Goal: Transaction & Acquisition: Book appointment/travel/reservation

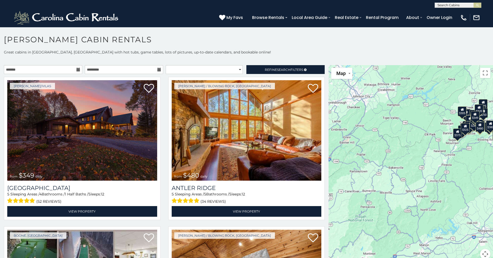
drag, startPoint x: 393, startPoint y: 197, endPoint x: 408, endPoint y: 183, distance: 20.8
click at [408, 183] on div "$349 $480 $525 $315 $355 $635 $675 $930 $400 $451 $330 $400 $485 $460 $395 $695…" at bounding box center [410, 165] width 164 height 200
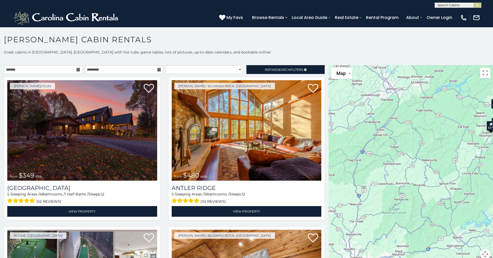
drag, startPoint x: 379, startPoint y: 191, endPoint x: 413, endPoint y: 184, distance: 34.8
click at [413, 184] on div "$349 $480 $525 $315 $355 $635 $675 $930 $400 $451 $330 $400 $485 $460 $395 $695…" at bounding box center [410, 165] width 164 height 200
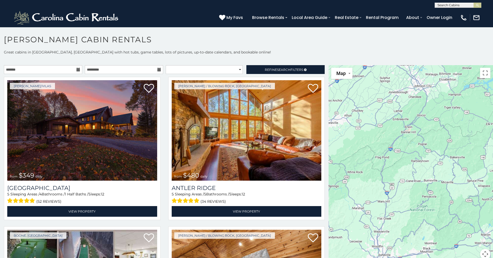
drag, startPoint x: 376, startPoint y: 186, endPoint x: 404, endPoint y: 184, distance: 28.9
click at [404, 184] on div "$349 $480 $525 $315 $355 $635 $675 $930 $400 $451 $330 $400 $485 $460 $395 $695…" at bounding box center [410, 165] width 164 height 200
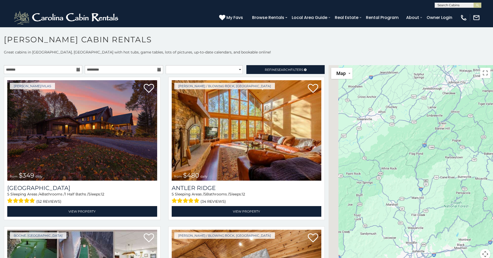
drag, startPoint x: 368, startPoint y: 185, endPoint x: 403, endPoint y: 182, distance: 35.7
click at [403, 182] on div "$349 $480 $525 $315 $355 $635 $675 $930 $400 $451 $330 $400 $485 $460 $395 $695…" at bounding box center [410, 165] width 164 height 200
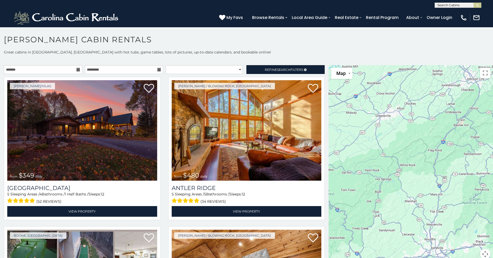
drag, startPoint x: 376, startPoint y: 183, endPoint x: 395, endPoint y: 179, distance: 19.5
click at [395, 179] on div "$349 $480 $525 $315 $355 $635 $675 $930 $400 $451 $330 $400 $485 $460 $395 $695…" at bounding box center [410, 165] width 164 height 200
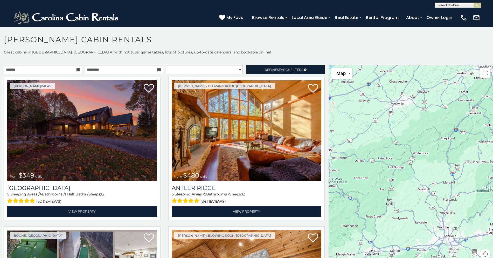
drag, startPoint x: 356, startPoint y: 181, endPoint x: 370, endPoint y: 169, distance: 18.2
click at [370, 169] on div "$349 $480 $525 $315 $355 $635 $675 $930 $400 $451 $330 $400 $485 $460 $395 $695…" at bounding box center [410, 165] width 164 height 200
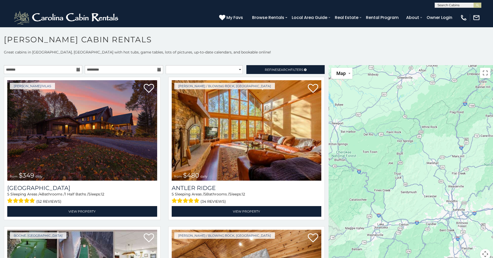
drag, startPoint x: 383, startPoint y: 207, endPoint x: 393, endPoint y: 179, distance: 29.8
click at [393, 179] on div "$349 $480 $525 $315 $355 $635 $675 $930 $400 $451 $330 $400 $485 $460 $395 $695…" at bounding box center [410, 165] width 164 height 200
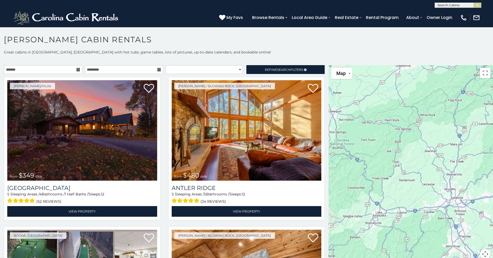
drag, startPoint x: 393, startPoint y: 205, endPoint x: 389, endPoint y: 184, distance: 20.8
click at [390, 186] on div "$349 $480 $525 $315 $355 $635 $675 $930 $400 $451 $330 $400 $485 $460 $395 $695…" at bounding box center [410, 165] width 164 height 200
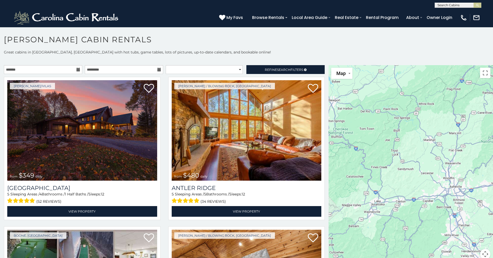
click at [415, 182] on div "$349 $480 $525 $315 $355 $635 $675 $930 $400 $451 $330 $400 $485 $460 $395 $695…" at bounding box center [410, 165] width 164 height 200
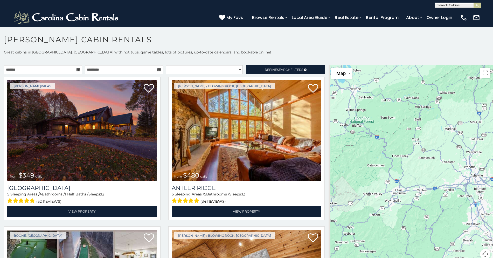
drag, startPoint x: 380, startPoint y: 187, endPoint x: 412, endPoint y: 172, distance: 35.5
click at [413, 172] on div "$349 $480 $525 $315 $355 $635 $675 $930 $400 $451 $330 $400 $485 $460 $395 $695…" at bounding box center [410, 165] width 164 height 200
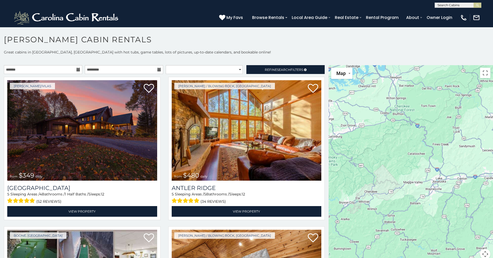
drag, startPoint x: 374, startPoint y: 186, endPoint x: 403, endPoint y: 177, distance: 30.8
click at [403, 177] on div "$349 $480 $525 $315 $355 $635 $675 $930 $400 $451 $330 $400 $485 $460 $395 $695…" at bounding box center [410, 165] width 164 height 200
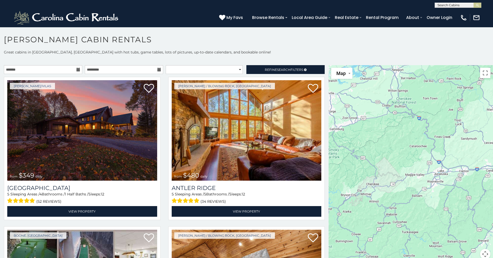
drag, startPoint x: 379, startPoint y: 208, endPoint x: 382, endPoint y: 180, distance: 28.0
click at [382, 183] on div "$349 $480 $525 $315 $355 $635 $675 $930 $400 $451 $330 $400 $485 $460 $395 $695…" at bounding box center [410, 165] width 164 height 200
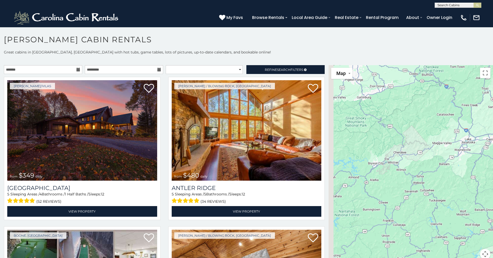
drag, startPoint x: 383, startPoint y: 184, endPoint x: 392, endPoint y: 177, distance: 11.3
click at [392, 177] on div "$349 $480 $525 $315 $355 $635 $675 $930 $400 $451 $330 $400 $485 $460 $395 $695…" at bounding box center [410, 165] width 164 height 200
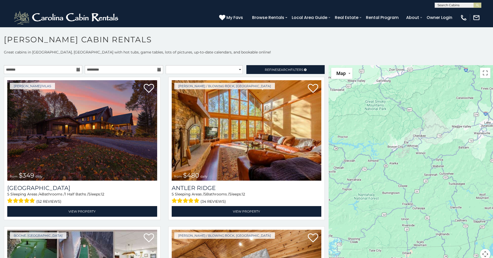
drag, startPoint x: 375, startPoint y: 186, endPoint x: 388, endPoint y: 176, distance: 17.0
click at [388, 176] on div "$349 $480 $525 $315 $355 $635 $675 $930 $400 $451 $330 $400 $485 $460 $395 $695…" at bounding box center [410, 165] width 164 height 200
drag, startPoint x: 371, startPoint y: 198, endPoint x: 387, endPoint y: 179, distance: 24.1
click at [386, 180] on div "$349 $480 $525 $315 $355 $635 $675 $930 $400 $451 $330 $400 $485 $460 $395 $695…" at bounding box center [410, 165] width 164 height 200
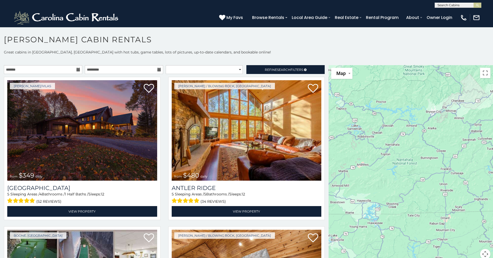
drag, startPoint x: 377, startPoint y: 196, endPoint x: 404, endPoint y: 178, distance: 32.9
click at [404, 178] on div "$349 $480 $525 $315 $355 $635 $675 $930 $400 $451 $330 $400 $485 $460 $395 $695…" at bounding box center [410, 165] width 164 height 200
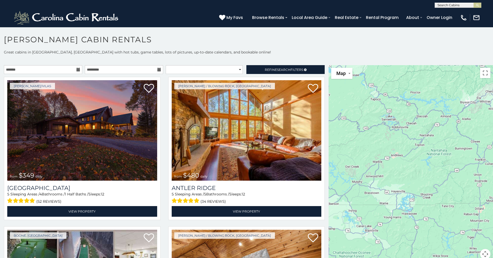
drag, startPoint x: 373, startPoint y: 177, endPoint x: 396, endPoint y: 173, distance: 23.5
click at [396, 173] on div "$349 $480 $525 $315 $355 $635 $675 $930 $400 $451 $330 $400 $485 $460 $395 $695…" at bounding box center [410, 165] width 164 height 200
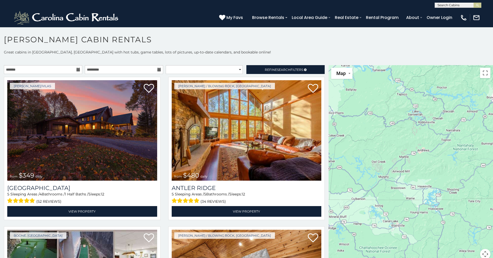
drag, startPoint x: 373, startPoint y: 179, endPoint x: 391, endPoint y: 174, distance: 19.0
click at [391, 174] on div "$349 $480 $525 $315 $355 $635 $675 $930 $400 $451 $330 $400 $485 $460 $395 $695…" at bounding box center [410, 165] width 164 height 200
drag, startPoint x: 371, startPoint y: 182, endPoint x: 387, endPoint y: 168, distance: 21.1
click at [387, 169] on div "$349 $480 $525 $315 $355 $635 $675 $930 $400 $451 $330 $400 $485 $460 $395 $695…" at bounding box center [410, 165] width 164 height 200
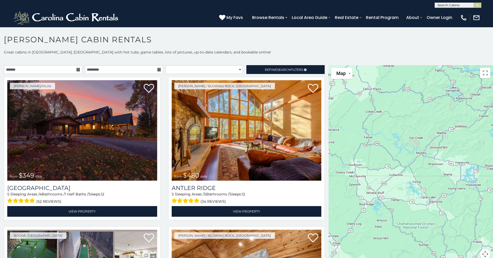
drag, startPoint x: 376, startPoint y: 176, endPoint x: 404, endPoint y: 170, distance: 29.6
click at [404, 170] on div "$349 $480 $525 $315 $355 $635 $675 $930 $400 $451 $330 $400 $485 $460 $395 $695…" at bounding box center [410, 165] width 164 height 200
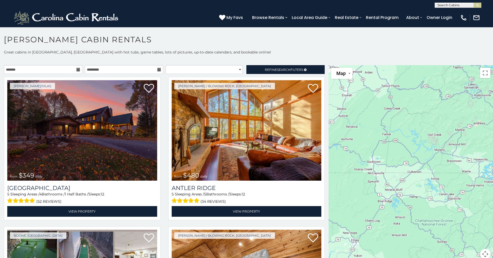
drag, startPoint x: 363, startPoint y: 186, endPoint x: 384, endPoint y: 173, distance: 24.6
click at [382, 174] on div "$349 $480 $525 $315 $355 $635 $675 $930 $400 $451 $330 $400 $485 $460 $395 $695…" at bounding box center [410, 165] width 164 height 200
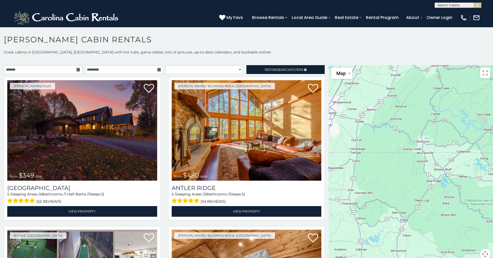
drag, startPoint x: 374, startPoint y: 177, endPoint x: 391, endPoint y: 177, distance: 17.6
click at [391, 177] on div "$349 $480 $525 $315 $355 $635 $675 $930 $400 $451 $330 $400 $485 $460 $395 $695…" at bounding box center [410, 165] width 164 height 200
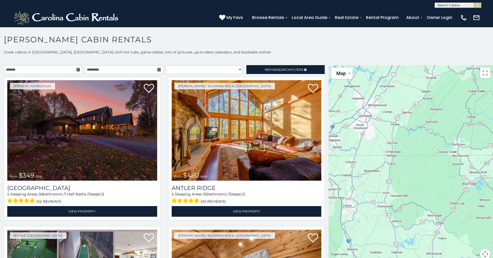
drag, startPoint x: 374, startPoint y: 179, endPoint x: 410, endPoint y: 182, distance: 36.4
click at [410, 182] on div "$349 $480 $525 $315 $355 $635 $675 $930 $400 $451 $330 $400 $485 $460 $395 $695…" at bounding box center [410, 165] width 164 height 200
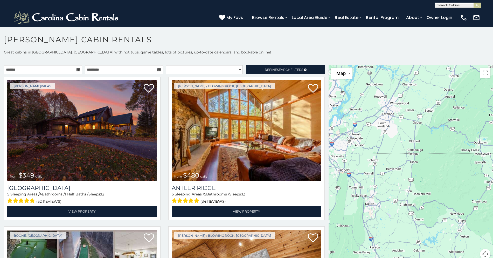
drag, startPoint x: 366, startPoint y: 174, endPoint x: 389, endPoint y: 172, distance: 23.4
click at [389, 172] on div "$349 $480 $525 $315 $355 $635 $675 $930 $400 $451 $330 $400 $485 $460 $395 $695…" at bounding box center [410, 165] width 164 height 200
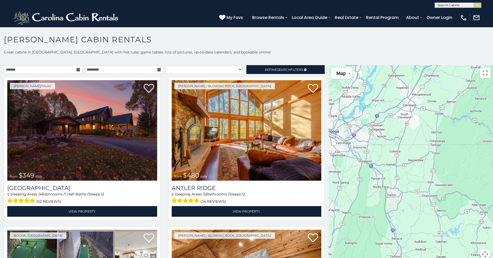
drag, startPoint x: 364, startPoint y: 175, endPoint x: 386, endPoint y: 166, distance: 23.3
click at [386, 166] on div "$349 $480 $525 $315 $355 $635 $675 $930 $400 $451 $330 $400 $485 $460 $395 $695…" at bounding box center [410, 165] width 164 height 200
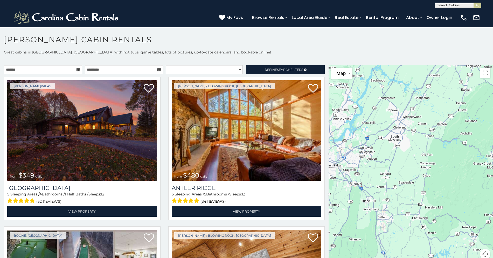
drag, startPoint x: 356, startPoint y: 177, endPoint x: 347, endPoint y: 198, distance: 23.6
click at [347, 198] on div "$349 $480 $525 $315 $355 $635 $675 $930 $400 $451 $330 $400 $485 $460 $395 $695…" at bounding box center [410, 165] width 164 height 200
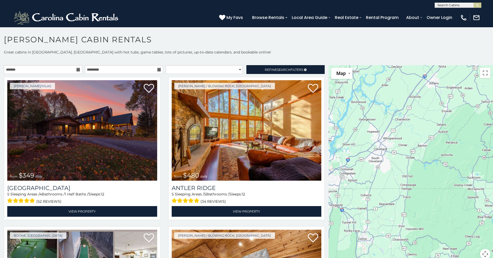
drag, startPoint x: 407, startPoint y: 167, endPoint x: 387, endPoint y: 189, distance: 29.5
click at [387, 189] on div "$349 $480 $525 $315 $355 $635 $675 $930 $400 $451 $330 $400 $485 $460 $395 $695…" at bounding box center [410, 165] width 164 height 200
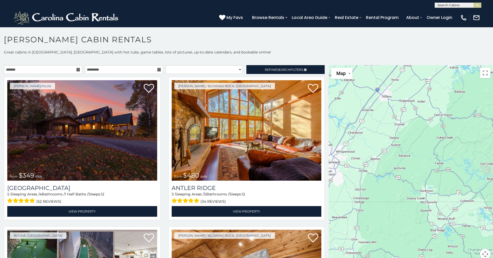
drag, startPoint x: 415, startPoint y: 165, endPoint x: 367, endPoint y: 179, distance: 49.6
click at [367, 179] on div "$349 $480 $525 $315 $355 $635 $675 $930 $400 $451 $330 $400 $485 $460 $395 $695…" at bounding box center [410, 165] width 164 height 200
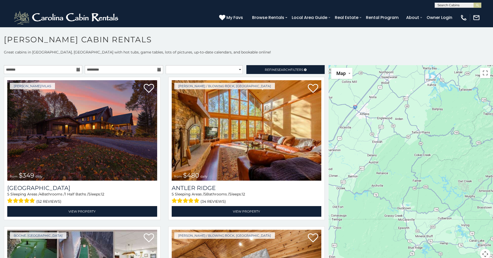
drag, startPoint x: 417, startPoint y: 137, endPoint x: 394, endPoint y: 155, distance: 28.8
click at [394, 155] on div "$349 $480 $525 $315 $355 $635 $675 $930 $400 $451 $330 $400 $485 $460 $395 $695…" at bounding box center [410, 165] width 164 height 200
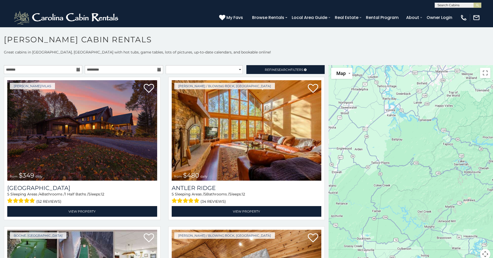
drag, startPoint x: 428, startPoint y: 139, endPoint x: 387, endPoint y: 170, distance: 51.5
click at [387, 170] on div "$349 $480 $525 $315 $355 $635 $675 $930 $400 $451 $330 $400 $485 $460 $395 $695…" at bounding box center [410, 165] width 164 height 200
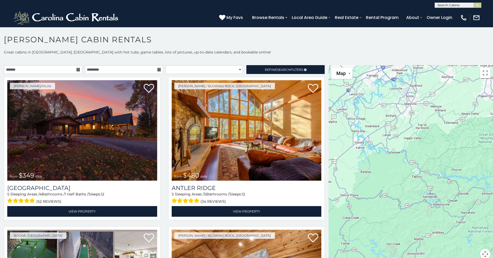
drag, startPoint x: 417, startPoint y: 138, endPoint x: 386, endPoint y: 171, distance: 45.3
click at [386, 171] on div "$349 $480 $525 $315 $355 $635 $675 $930 $400 $451 $330 $400 $485 $460 $395 $695…" at bounding box center [410, 165] width 164 height 200
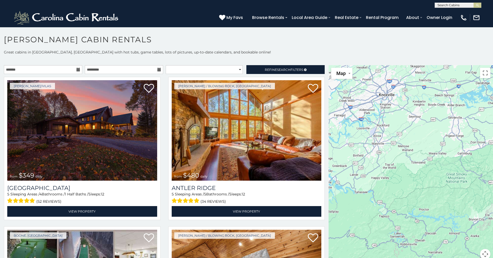
drag, startPoint x: 423, startPoint y: 124, endPoint x: 390, endPoint y: 164, distance: 52.1
click at [390, 164] on div "$349 $480 $525 $315 $355 $635 $675 $930 $400 $451 $330 $400 $485 $460 $395 $695…" at bounding box center [410, 165] width 164 height 200
drag, startPoint x: 381, startPoint y: 180, endPoint x: 406, endPoint y: 136, distance: 50.8
click at [406, 137] on div "$349 $480 $525 $315 $355 $635 $675 $930 $400 $451 $330 $400 $485 $460 $395 $695…" at bounding box center [410, 165] width 164 height 200
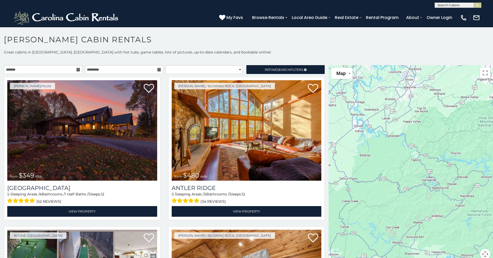
drag, startPoint x: 392, startPoint y: 157, endPoint x: 412, endPoint y: 133, distance: 31.9
click at [410, 136] on div "$349 $480 $525 $315 $355 $635 $675 $930 $400 $451 $330 $400 $485 $460 $395 $695…" at bounding box center [410, 165] width 164 height 200
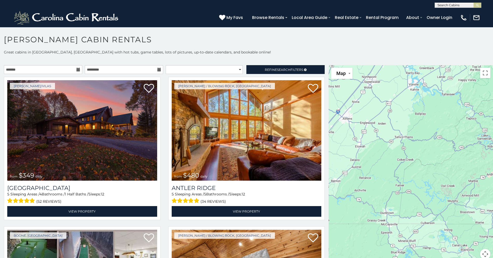
drag, startPoint x: 397, startPoint y: 146, endPoint x: 426, endPoint y: 139, distance: 30.6
click at [426, 139] on div "$349 $480 $525 $315 $355 $635 $675 $930 $400 $451 $330 $400 $485 $460 $395 $695…" at bounding box center [410, 165] width 164 height 200
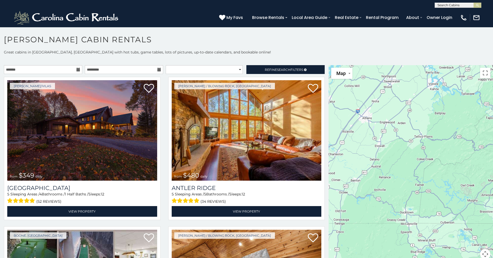
drag, startPoint x: 404, startPoint y: 139, endPoint x: 424, endPoint y: 138, distance: 20.0
click at [424, 138] on div "$349 $480 $525 $315 $355 $635 $675 $930 $400 $451 $330 $400 $485 $460 $395 $695…" at bounding box center [410, 165] width 164 height 200
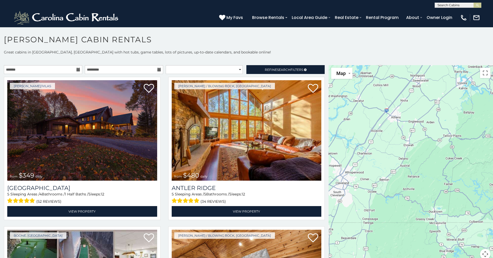
drag, startPoint x: 396, startPoint y: 134, endPoint x: 420, endPoint y: 134, distance: 23.9
click at [420, 134] on div "$349 $480 $525 $315 $355 $635 $675 $930 $400 $451 $330 $400 $485 $460 $395 $695…" at bounding box center [410, 165] width 164 height 200
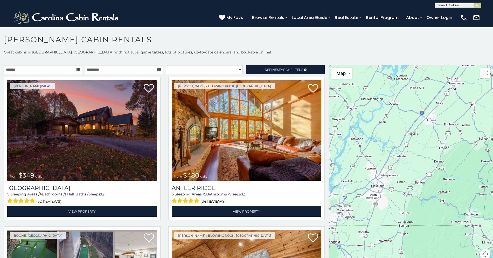
drag, startPoint x: 396, startPoint y: 134, endPoint x: 432, endPoint y: 136, distance: 36.4
click at [432, 136] on div "$349 $480 $525 $315 $355 $635 $675 $930 $400 $451 $330 $400 $485 $460 $395 $695…" at bounding box center [410, 165] width 164 height 200
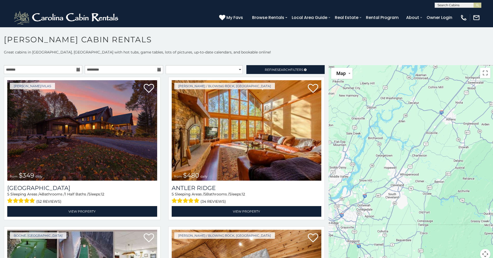
drag, startPoint x: 399, startPoint y: 135, endPoint x: 420, endPoint y: 133, distance: 21.1
click at [420, 133] on div "$349 $480 $525 $315 $355 $635 $675 $930 $400 $451 $330 $400 $485 $460 $395 $695…" at bounding box center [410, 165] width 164 height 200
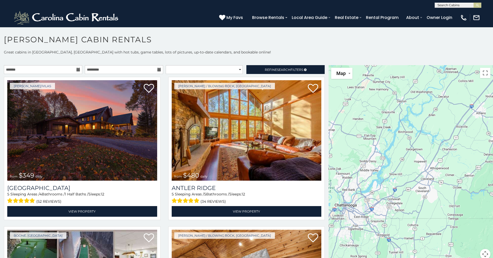
drag, startPoint x: 384, startPoint y: 136, endPoint x: 414, endPoint y: 131, distance: 29.9
click at [414, 131] on div "$349 $480 $525 $315 $355 $635 $675 $930 $400 $451 $330 $400 $485 $460 $395 $695…" at bounding box center [410, 165] width 164 height 200
drag, startPoint x: 399, startPoint y: 174, endPoint x: 400, endPoint y: 139, distance: 34.7
click at [400, 147] on div "$349 $480 $525 $315 $355 $635 $675 $930 $400 $451 $330 $400 $485 $460 $395 $695…" at bounding box center [410, 165] width 164 height 200
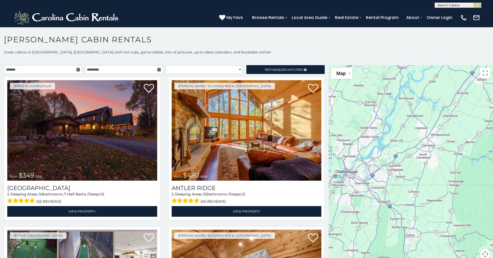
drag, startPoint x: 400, startPoint y: 175, endPoint x: 405, endPoint y: 140, distance: 35.4
click at [405, 143] on div "$349 $480 $525 $315 $355 $635 $675 $930 $400 $451 $330 $400 $485 $460 $395 $695…" at bounding box center [410, 165] width 164 height 200
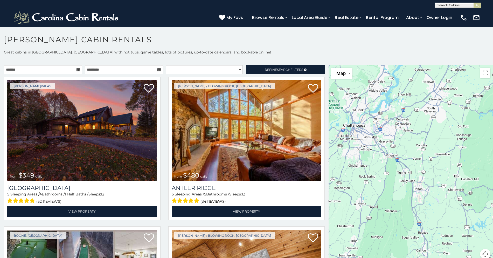
drag, startPoint x: 396, startPoint y: 179, endPoint x: 398, endPoint y: 148, distance: 30.4
click at [398, 150] on div "$349 $480 $525 $315 $355 $635 $675 $930 $400 $451 $330 $400 $485 $460 $395 $695…" at bounding box center [410, 165] width 164 height 200
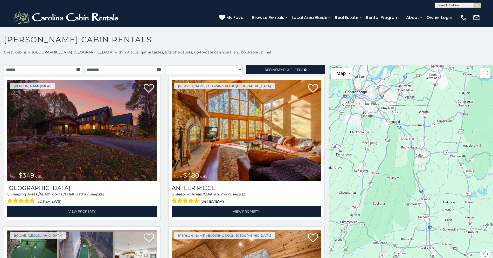
drag, startPoint x: 389, startPoint y: 185, endPoint x: 389, endPoint y: 164, distance: 20.2
click at [389, 165] on div "$349 $480 $525 $315 $355 $635 $675 $930 $400 $451 $330 $400 $485 $460 $395 $695…" at bounding box center [410, 165] width 164 height 200
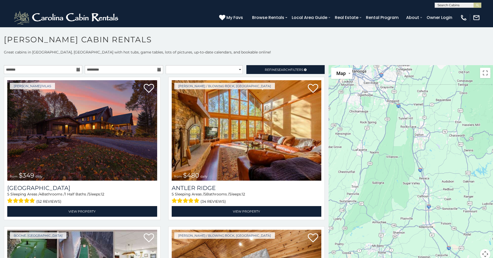
drag, startPoint x: 356, startPoint y: 208, endPoint x: 372, endPoint y: 143, distance: 67.3
click at [368, 155] on div "$349 $480 $525 $315 $355 $635 $675 $930 $400 $451 $330 $400 $485 $460 $395 $695…" at bounding box center [410, 165] width 164 height 200
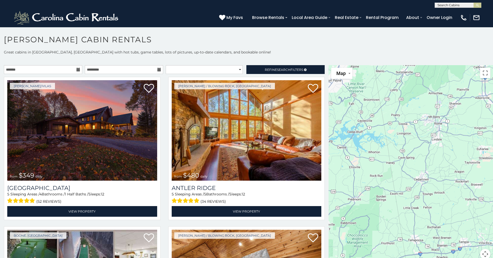
drag, startPoint x: 379, startPoint y: 220, endPoint x: 417, endPoint y: 178, distance: 57.1
click at [416, 179] on div "$349 $480 $525 $315 $355 $635 $675 $930 $400 $451 $330 $400 $485 $460 $395 $695…" at bounding box center [410, 165] width 164 height 200
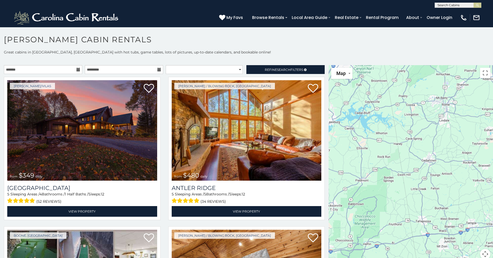
drag, startPoint x: 387, startPoint y: 222, endPoint x: 392, endPoint y: 205, distance: 17.3
click at [392, 205] on div "$349 $480 $525 $315 $355 $635 $675 $930 $400 $451 $330 $400 $485 $460 $395 $695…" at bounding box center [410, 165] width 164 height 200
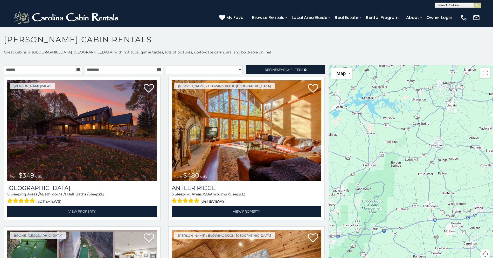
drag, startPoint x: 382, startPoint y: 223, endPoint x: 391, endPoint y: 198, distance: 27.5
click at [391, 201] on div "$349 $480 $525 $315 $355 $635 $675 $930 $400 $451 $330 $400 $485 $460 $395 $695…" at bounding box center [410, 165] width 164 height 200
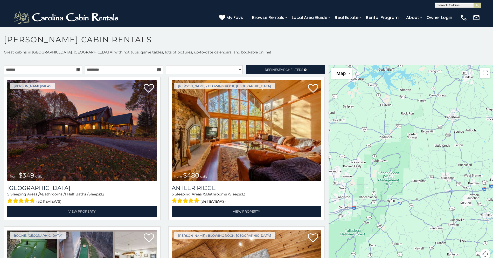
drag, startPoint x: 378, startPoint y: 212, endPoint x: 401, endPoint y: 192, distance: 30.9
click at [401, 192] on div "$349 $480 $525 $315 $355 $635 $675 $930 $400 $451 $330 $400 $485 $460 $395 $695…" at bounding box center [410, 165] width 164 height 200
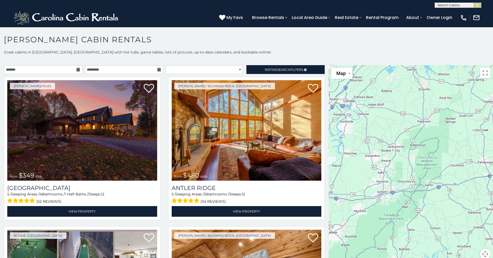
drag, startPoint x: 379, startPoint y: 199, endPoint x: 407, endPoint y: 191, distance: 29.2
click at [407, 191] on div "$349 $480 $525 $315 $355 $635 $675 $930 $400 $451 $330 $400 $485 $460 $395 $695…" at bounding box center [410, 165] width 164 height 200
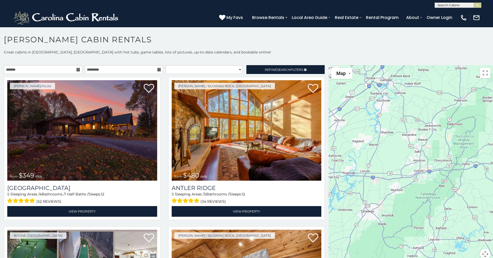
drag, startPoint x: 376, startPoint y: 212, endPoint x: 412, endPoint y: 184, distance: 46.2
click at [412, 184] on div "$349 $480 $525 $315 $355 $635 $675 $930 $400 $451 $330 $400 $485 $460 $395 $695…" at bounding box center [410, 165] width 164 height 200
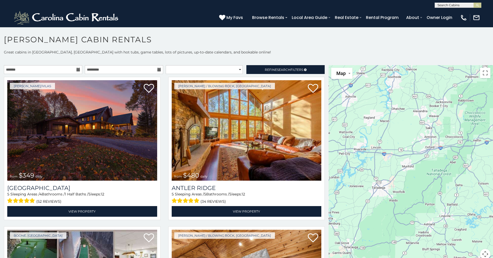
drag, startPoint x: 403, startPoint y: 211, endPoint x: 411, endPoint y: 200, distance: 13.8
click at [411, 200] on div "$349 $480 $525 $315 $355 $635 $675 $930 $400 $451 $330 $400 $485 $460 $395 $695…" at bounding box center [410, 165] width 164 height 200
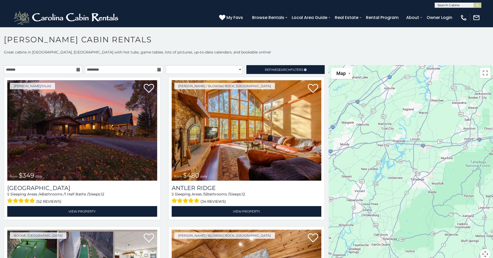
drag, startPoint x: 373, startPoint y: 208, endPoint x: 415, endPoint y: 199, distance: 42.5
click at [415, 199] on div "$349 $480 $525 $315 $355 $635 $675 $930 $400 $451 $330 $400 $485 $460 $395 $695…" at bounding box center [410, 165] width 164 height 200
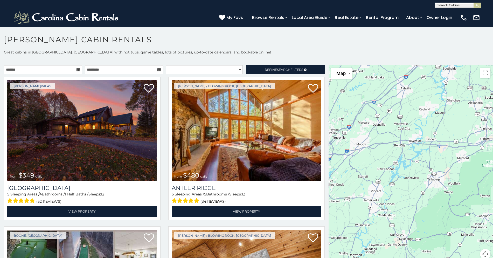
drag, startPoint x: 392, startPoint y: 195, endPoint x: 406, endPoint y: 197, distance: 14.1
click at [406, 197] on div "$349 $480 $525 $315 $355 $635 $675 $930 $400 $451 $330 $400 $485 $460 $395 $695…" at bounding box center [410, 165] width 164 height 200
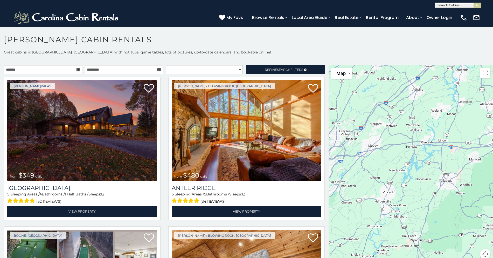
drag, startPoint x: 359, startPoint y: 198, endPoint x: 378, endPoint y: 195, distance: 19.1
click at [377, 196] on div "$349 $480 $525 $315 $355 $635 $675 $930 $400 $451 $330 $400 $485 $460 $395 $695…" at bounding box center [410, 165] width 164 height 200
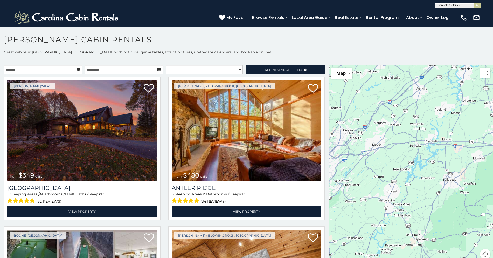
drag, startPoint x: 396, startPoint y: 187, endPoint x: 384, endPoint y: 187, distance: 12.2
click at [384, 187] on div "$349 $480 $525 $315 $355 $635 $675 $930 $400 $451 $330 $400 $485 $460 $395 $695…" at bounding box center [410, 165] width 164 height 200
drag, startPoint x: 394, startPoint y: 184, endPoint x: 363, endPoint y: 186, distance: 31.1
click at [370, 186] on div "$349 $480 $525 $315 $355 $635 $675 $930 $400 $451 $330 $400 $485 $460 $395 $695…" at bounding box center [410, 165] width 164 height 200
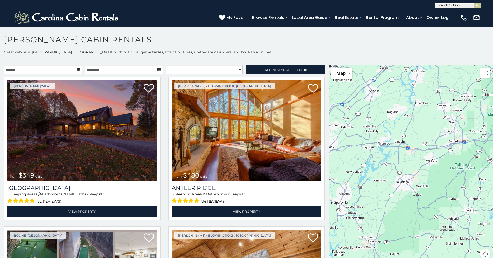
drag, startPoint x: 403, startPoint y: 177, endPoint x: 378, endPoint y: 189, distance: 27.9
click at [379, 189] on div "$349 $480 $525 $315 $355 $635 $675 $930 $400 $451 $330 $400 $485 $460 $395 $695…" at bounding box center [410, 165] width 164 height 200
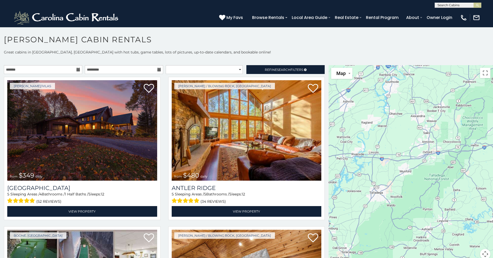
drag, startPoint x: 413, startPoint y: 182, endPoint x: 371, endPoint y: 185, distance: 42.6
click at [371, 185] on div "$349 $480 $525 $315 $355 $635 $675 $930 $400 $451 $330 $400 $485 $460 $395 $695…" at bounding box center [410, 165] width 164 height 200
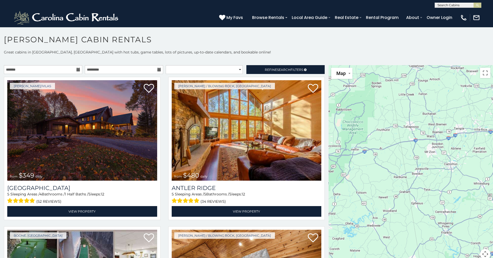
drag, startPoint x: 417, startPoint y: 176, endPoint x: 392, endPoint y: 192, distance: 30.4
click at [394, 191] on div "$349 $480 $525 $315 $355 $635 $675 $930 $400 $451 $330 $400 $485 $460 $395 $695…" at bounding box center [410, 165] width 164 height 200
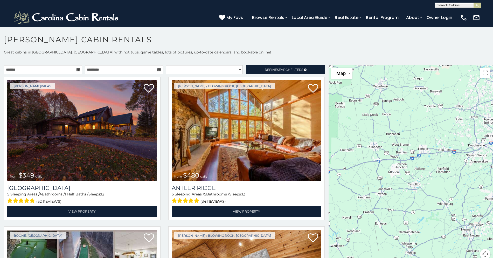
drag, startPoint x: 420, startPoint y: 183, endPoint x: 406, endPoint y: 209, distance: 29.6
click at [406, 209] on div "$349 $480 $525 $315 $355 $635 $675 $930 $400 $451 $330 $400 $485 $460 $395 $695…" at bounding box center [410, 165] width 164 height 200
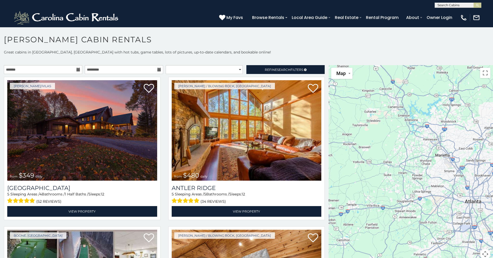
drag, startPoint x: 435, startPoint y: 186, endPoint x: 382, endPoint y: 204, distance: 55.9
click at [382, 204] on div "$349 $480 $525 $315 $355 $635 $675 $930 $400 $451 $330 $400 $485 $460 $395 $695…" at bounding box center [410, 165] width 164 height 200
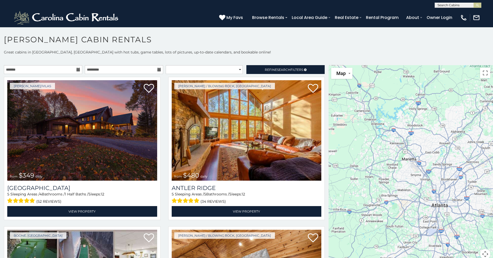
drag, startPoint x: 420, startPoint y: 186, endPoint x: 378, endPoint y: 188, distance: 42.3
click at [384, 190] on div "$349 $480 $525 $315 $355 $635 $675 $930 $400 $451 $330 $400 $485 $460 $395 $695…" at bounding box center [410, 165] width 164 height 200
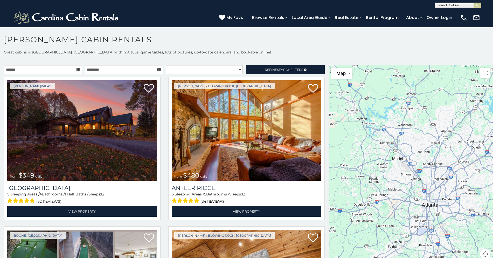
drag, startPoint x: 419, startPoint y: 175, endPoint x: 413, endPoint y: 193, distance: 18.8
click at [413, 192] on div "$349 $480 $525 $315 $355 $635 $675 $930 $400 $451 $330 $400 $485 $460 $395 $695…" at bounding box center [410, 165] width 164 height 200
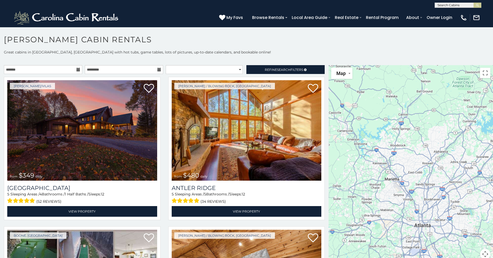
drag, startPoint x: 420, startPoint y: 159, endPoint x: 422, endPoint y: 193, distance: 34.6
click at [422, 193] on div "$349 $480 $525 $315 $355 $635 $675 $930 $400 $451 $330 $400 $485 $460 $395 $695…" at bounding box center [410, 165] width 164 height 200
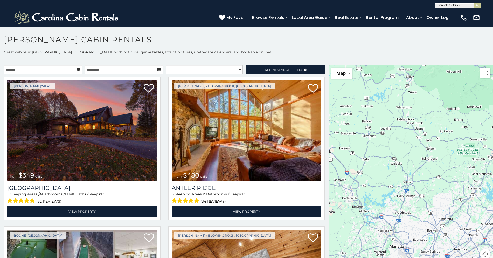
drag, startPoint x: 419, startPoint y: 143, endPoint x: 423, endPoint y: 177, distance: 33.9
click at [423, 173] on div "$349 $480 $525 $315 $355 $635 $675 $930 $400 $451 $330 $400 $485 $460 $395 $695…" at bounding box center [410, 165] width 164 height 200
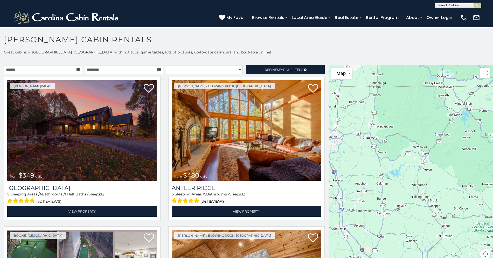
drag, startPoint x: 416, startPoint y: 138, endPoint x: 424, endPoint y: 179, distance: 41.3
click at [424, 179] on div "$349 $480 $525 $315 $355 $635 $675 $930 $400 $451 $330 $400 $485 $460 $395 $695…" at bounding box center [410, 165] width 164 height 200
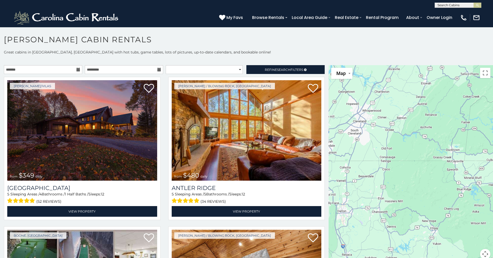
drag, startPoint x: 410, startPoint y: 132, endPoint x: 416, endPoint y: 181, distance: 49.3
click at [416, 181] on div "$349 $480 $525 $315 $355 $635 $675 $930 $400 $451 $330 $400 $485 $460 $395 $695…" at bounding box center [410, 165] width 164 height 200
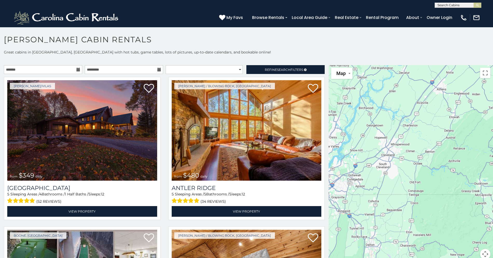
drag, startPoint x: 405, startPoint y: 135, endPoint x: 431, endPoint y: 148, distance: 28.4
click at [431, 148] on div "$349 $480 $525 $315 $355 $635 $675 $930 $400 $451 $330 $400 $485 $460 $395 $695…" at bounding box center [410, 165] width 164 height 200
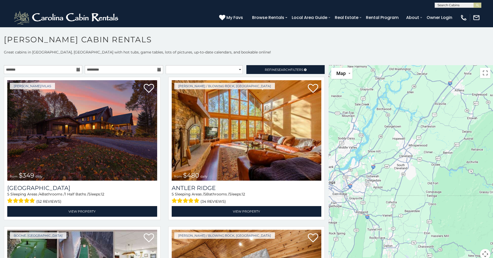
drag, startPoint x: 394, startPoint y: 148, endPoint x: 417, endPoint y: 148, distance: 22.8
click at [417, 148] on div "$349 $480 $525 $315 $355 $635 $675 $930 $400 $451 $330 $400 $485 $460 $395 $695…" at bounding box center [410, 165] width 164 height 200
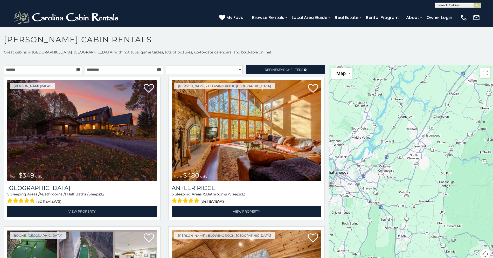
drag, startPoint x: 380, startPoint y: 167, endPoint x: 395, endPoint y: 157, distance: 17.6
click at [395, 157] on div "$349 $480 $525 $315 $355 $635 $675 $930 $400 $451 $330 $400 $485 $460 $395 $695…" at bounding box center [410, 165] width 164 height 200
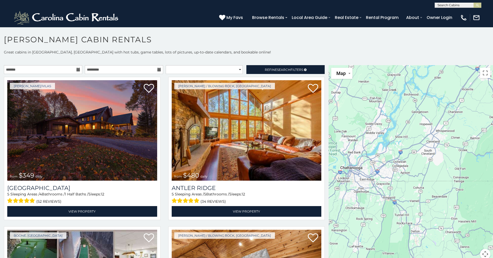
drag, startPoint x: 383, startPoint y: 179, endPoint x: 398, endPoint y: 174, distance: 15.5
click at [398, 174] on div "$349 $480 $525 $315 $355 $635 $675 $930 $400 $451 $330 $400 $485 $460 $395 $695…" at bounding box center [410, 165] width 164 height 200
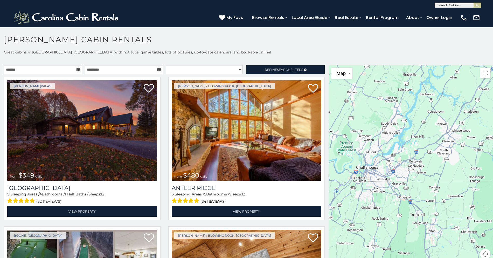
drag, startPoint x: 369, startPoint y: 176, endPoint x: 386, endPoint y: 176, distance: 16.3
click at [386, 176] on div "$349 $480 $525 $315 $355 $635 $675 $930 $400 $451 $330 $400 $485 $460 $395 $695…" at bounding box center [410, 165] width 164 height 200
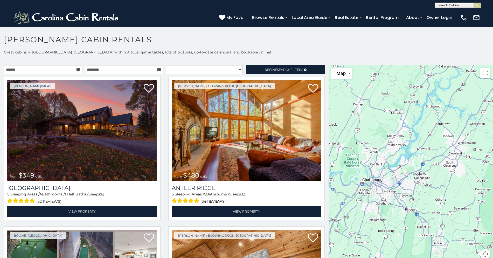
drag, startPoint x: 369, startPoint y: 152, endPoint x: 376, endPoint y: 165, distance: 14.4
click at [376, 165] on div "$349 $480 $525 $315 $355 $635 $675 $930 $400 $451 $330 $400 $485 $460 $395 $695…" at bounding box center [410, 165] width 164 height 200
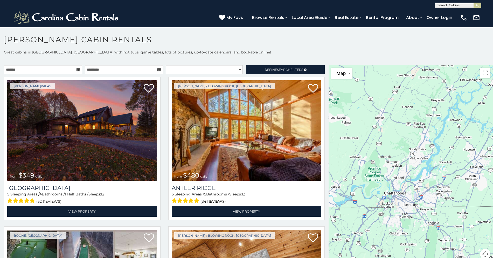
drag, startPoint x: 372, startPoint y: 145, endPoint x: 394, endPoint y: 159, distance: 25.9
click at [394, 159] on div "$349 $480 $525 $315 $355 $635 $675 $930 $400 $451 $330 $400 $485 $460 $395 $695…" at bounding box center [410, 165] width 164 height 200
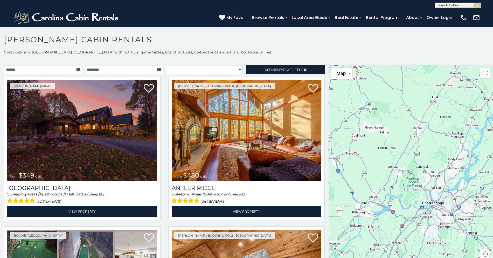
drag, startPoint x: 397, startPoint y: 150, endPoint x: 436, endPoint y: 160, distance: 40.6
click at [436, 160] on div "$349 $480 $525 $315 $355 $635 $675 $930 $400 $451 $330 $400 $485 $460 $395 $695…" at bounding box center [410, 165] width 164 height 200
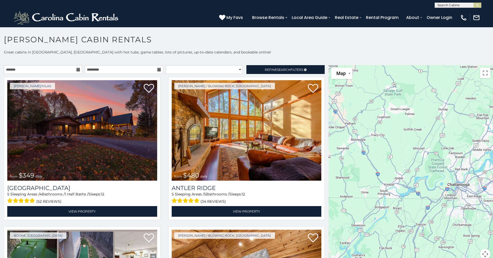
drag, startPoint x: 395, startPoint y: 160, endPoint x: 412, endPoint y: 127, distance: 36.6
click at [413, 129] on div "$349 $480 $525 $315 $355 $635 $675 $930 $400 $451 $330 $400 $485 $460 $395 $695…" at bounding box center [410, 165] width 164 height 200
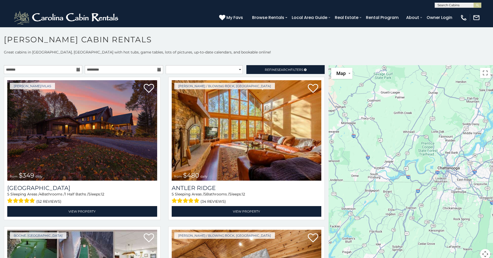
drag, startPoint x: 398, startPoint y: 197, endPoint x: 387, endPoint y: 171, distance: 28.7
click at [388, 178] on div "$349 $480 $525 $315 $355 $635 $675 $930 $400 $451 $330 $400 $485 $460 $395 $695…" at bounding box center [410, 165] width 164 height 200
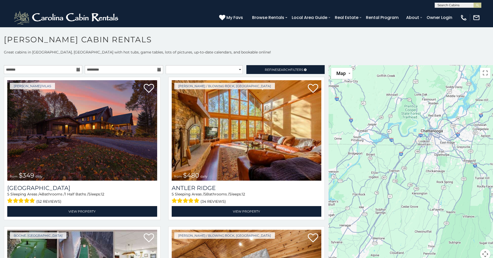
drag, startPoint x: 391, startPoint y: 155, endPoint x: 386, endPoint y: 175, distance: 20.2
click at [386, 175] on div "$349 $480 $525 $315 $355 $635 $675 $930 $400 $451 $330 $400 $485 $460 $395 $695…" at bounding box center [410, 165] width 164 height 200
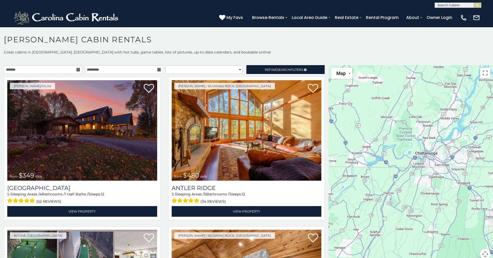
drag, startPoint x: 387, startPoint y: 148, endPoint x: 381, endPoint y: 184, distance: 36.5
click at [381, 184] on div "$349 $480 $525 $315 $355 $635 $675 $930 $400 $451 $330 $400 $485 $460 $395 $695…" at bounding box center [410, 165] width 164 height 200
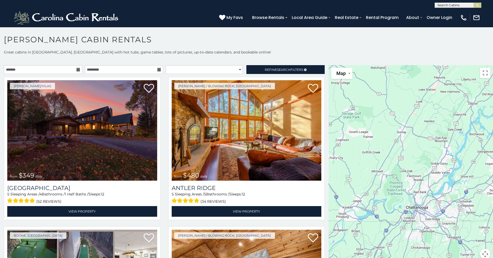
drag, startPoint x: 387, startPoint y: 155, endPoint x: 378, endPoint y: 188, distance: 34.4
click at [378, 188] on div "$349 $480 $525 $315 $355 $635 $675 $930 $400 $451 $330 $400 $485 $460 $395 $695…" at bounding box center [410, 165] width 164 height 200
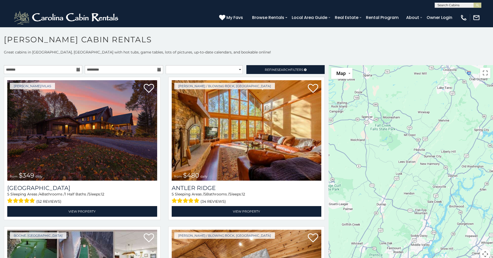
drag, startPoint x: 387, startPoint y: 163, endPoint x: 381, endPoint y: 196, distance: 33.0
click at [381, 197] on div "$349 $480 $525 $315 $355 $635 $675 $930 $400 $451 $330 $400 $485 $460 $395 $695…" at bounding box center [410, 165] width 164 height 200
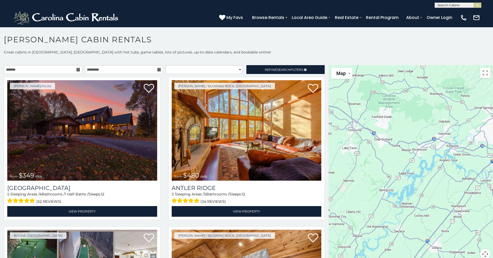
drag, startPoint x: 411, startPoint y: 165, endPoint x: 329, endPoint y: 171, distance: 82.4
click at [329, 171] on div "$349 $480 $525 $315 $355 $635 $675 $930 $400 $451 $330 $400 $485 $460 $395 $695…" at bounding box center [410, 165] width 164 height 200
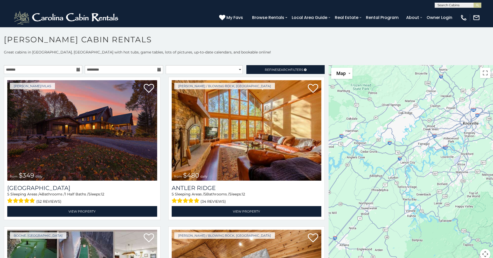
drag, startPoint x: 445, startPoint y: 165, endPoint x: 351, endPoint y: 162, distance: 93.6
click at [351, 162] on div "$349 $480 $525 $315 $355 $635 $675 $930 $400 $451 $330 $400 $485 $460 $395 $695…" at bounding box center [410, 165] width 164 height 200
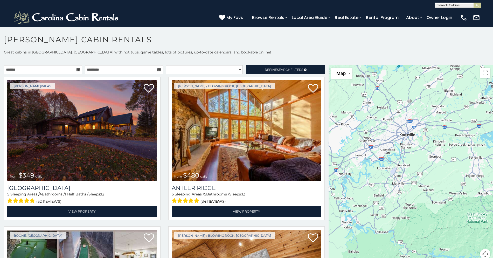
drag, startPoint x: 434, startPoint y: 156, endPoint x: 395, endPoint y: 162, distance: 40.1
click at [395, 162] on div "$349 $480 $525 $315 $355 $635 $675 $930 $400 $451 $330 $400 $485 $460 $395 $695…" at bounding box center [410, 165] width 164 height 200
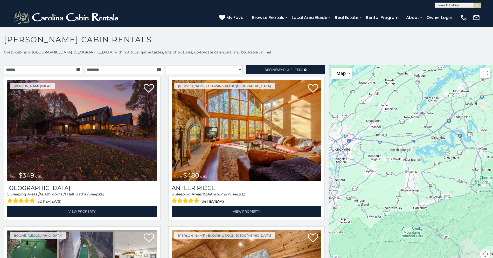
drag, startPoint x: 461, startPoint y: 145, endPoint x: 396, endPoint y: 160, distance: 67.0
click at [396, 160] on div "$349 $480 $525 $315 $355 $635 $675 $930 $400 $451 $330 $400 $485 $460 $395 $695…" at bounding box center [410, 165] width 164 height 200
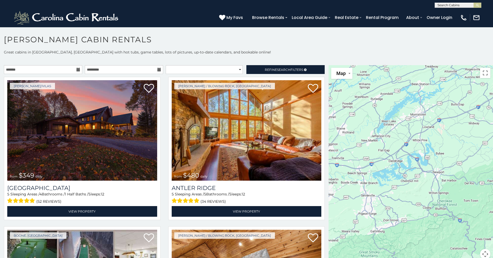
drag, startPoint x: 456, startPoint y: 134, endPoint x: 413, endPoint y: 157, distance: 49.2
click at [413, 157] on div "$349 $480 $525 $315 $355 $635 $675 $930 $400 $451 $330 $400 $485 $460 $395 $695…" at bounding box center [410, 165] width 164 height 200
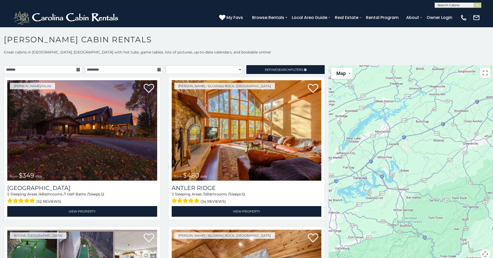
drag, startPoint x: 467, startPoint y: 128, endPoint x: 431, endPoint y: 145, distance: 39.8
click at [431, 145] on div "$349 $480 $525 $315 $355 $635 $675 $930 $400 $451 $330 $400 $485 $460 $395 $695…" at bounding box center [410, 165] width 164 height 200
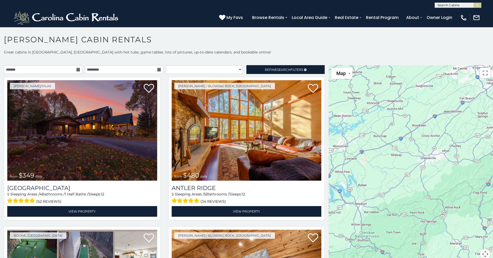
drag, startPoint x: 473, startPoint y: 121, endPoint x: 430, endPoint y: 135, distance: 45.2
click at [430, 135] on div "$349 $480 $525 $315 $355 $635 $675 $930 $400 $451 $330 $400 $485 $460 $395 $695…" at bounding box center [410, 165] width 164 height 200
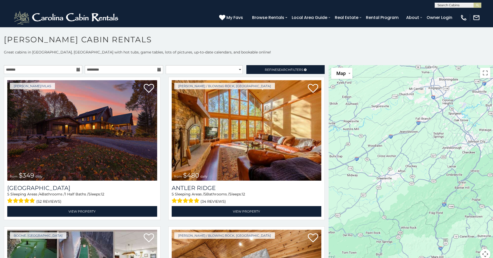
drag, startPoint x: 468, startPoint y: 116, endPoint x: 424, endPoint y: 137, distance: 48.7
click at [424, 137] on div "$349 $480 $525 $315 $355 $635 $675 $930 $400 $451 $330 $400 $485 $460 $395 $695…" at bounding box center [410, 165] width 164 height 200
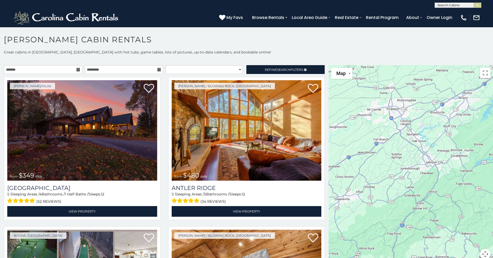
drag, startPoint x: 464, startPoint y: 107, endPoint x: 422, endPoint y: 128, distance: 47.4
click at [422, 128] on div "$349 $480 $525 $315 $355 $635 $675 $930 $400 $451 $330 $400 $485 $460 $395 $695…" at bounding box center [410, 165] width 164 height 200
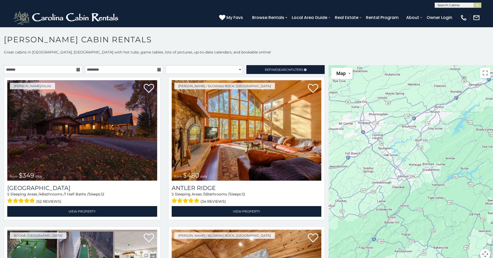
drag, startPoint x: 455, startPoint y: 107, endPoint x: 427, endPoint y: 122, distance: 32.0
click at [427, 122] on div "$349 $480 $525 $315 $355 $635 $675 $930 $400 $451 $330 $400 $485 $460 $395 $695…" at bounding box center [410, 165] width 164 height 200
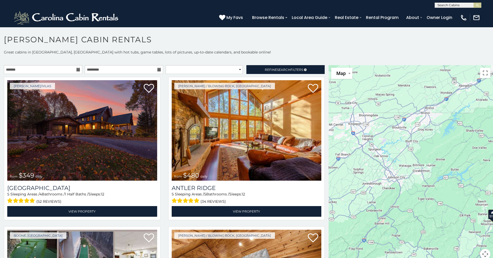
drag, startPoint x: 462, startPoint y: 106, endPoint x: 452, endPoint y: 108, distance: 10.0
click at [452, 108] on div "$349 $480 $525 $315 $355 $635 $675 $930 $400 $451 $330 $400 $485 $460 $395 $695…" at bounding box center [410, 165] width 164 height 200
drag, startPoint x: 425, startPoint y: 139, endPoint x: 445, endPoint y: 108, distance: 36.2
click at [444, 110] on div "$349 $480 $525 $315 $355 $635 $675 $930 $400 $451 $330 $400 $485 $460 $395 $695…" at bounding box center [410, 165] width 164 height 200
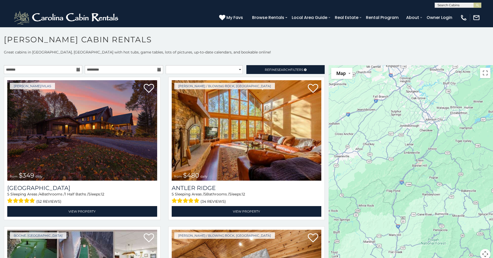
drag, startPoint x: 418, startPoint y: 137, endPoint x: 438, endPoint y: 108, distance: 36.2
click at [436, 112] on div "$349 $480 $525 $315 $355 $635 $675 $930 $400 $451 $330 $400 $485 $460 $395 $695…" at bounding box center [410, 165] width 164 height 200
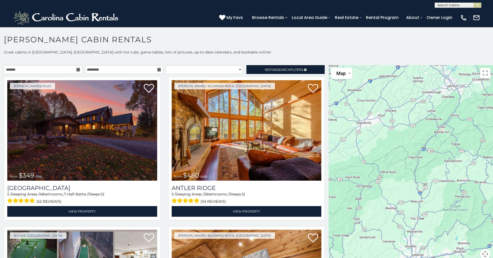
drag, startPoint x: 394, startPoint y: 121, endPoint x: 424, endPoint y: 94, distance: 39.8
click at [423, 96] on div "$349 $480 $525 $315 $355 $635 $675 $930 $400 $451 $330 $400 $485 $460 $395 $695…" at bounding box center [410, 165] width 164 height 200
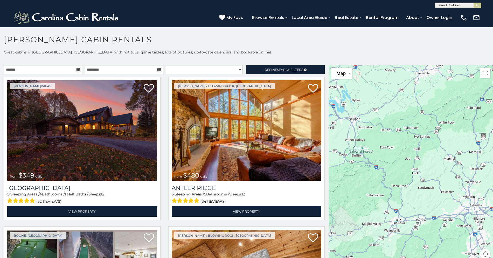
drag, startPoint x: 388, startPoint y: 106, endPoint x: 425, endPoint y: 104, distance: 37.1
click at [425, 104] on div "$349 $480 $525 $315 $355 $635 $675 $930 $400 $451 $330 $400 $485 $460 $395 $695…" at bounding box center [410, 165] width 164 height 200
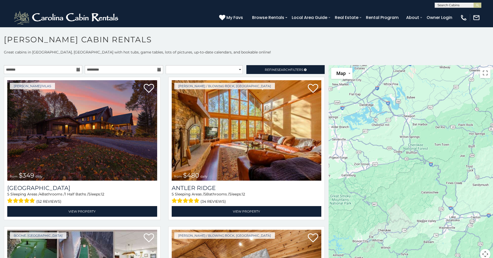
drag, startPoint x: 381, startPoint y: 122, endPoint x: 413, endPoint y: 111, distance: 33.4
click at [412, 111] on div "$349 $480 $525 $315 $355 $635 $675 $930 $400 $451 $330 $400 $485 $460 $395 $695…" at bounding box center [410, 165] width 164 height 200
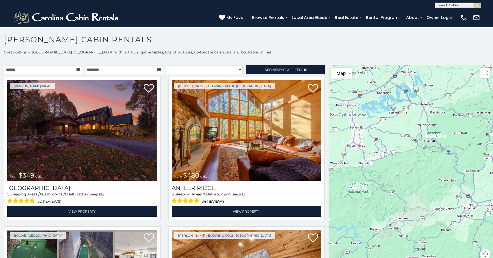
drag, startPoint x: 430, startPoint y: 103, endPoint x: 388, endPoint y: 110, distance: 42.5
click at [388, 110] on div "$349 $480 $525 $315 $355 $635 $675 $930 $400 $451 $330 $400 $485 $460 $395 $695…" at bounding box center [410, 165] width 164 height 200
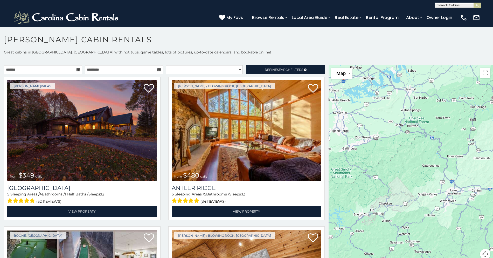
drag, startPoint x: 414, startPoint y: 139, endPoint x: 392, endPoint y: 120, distance: 28.7
click at [394, 122] on div "$349 $480 $525 $315 $355 $635 $675 $930 $400 $451 $330 $400 $485 $460 $395 $695…" at bounding box center [410, 165] width 164 height 200
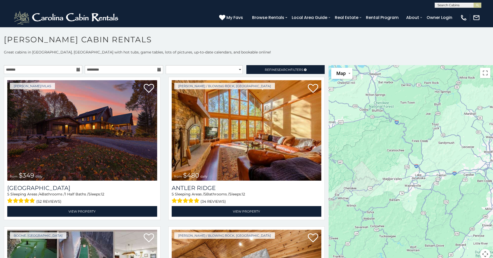
drag, startPoint x: 418, startPoint y: 144, endPoint x: 400, endPoint y: 132, distance: 21.1
click at [400, 132] on div "$349 $480 $525 $315 $355 $635 $675 $930 $400 $451 $330 $400 $485 $460 $395 $695…" at bounding box center [410, 165] width 164 height 200
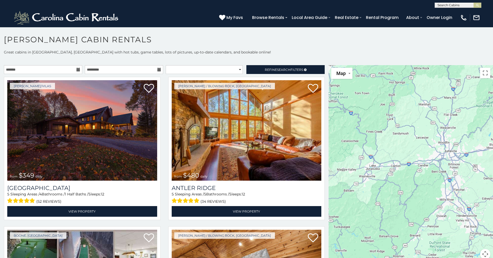
drag, startPoint x: 445, startPoint y: 148, endPoint x: 403, endPoint y: 142, distance: 42.7
click at [403, 142] on div "$349 $480 $525 $315 $355 $635 $675 $930 $400 $451 $330 $400 $485 $460 $395 $695…" at bounding box center [410, 165] width 164 height 200
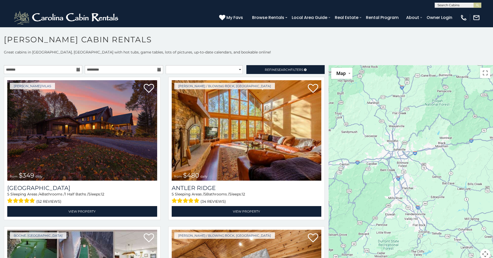
drag, startPoint x: 448, startPoint y: 158, endPoint x: 397, endPoint y: 157, distance: 50.8
click at [397, 157] on div "$349 $480 $525 $315 $355 $635 $675 $930 $400 $451 $330 $400 $485 $460 $395 $695…" at bounding box center [410, 165] width 164 height 200
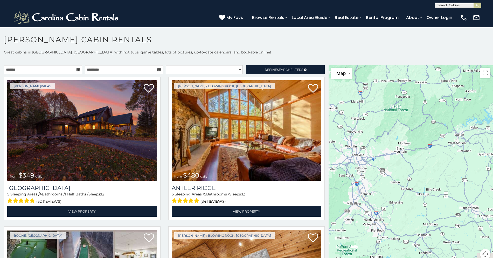
drag, startPoint x: 452, startPoint y: 153, endPoint x: 410, endPoint y: 159, distance: 42.6
click at [410, 159] on div "$349 $480 $525 $315 $355 $635 $675 $930 $400 $451 $330 $400 $485 $460 $395 $695…" at bounding box center [410, 165] width 164 height 200
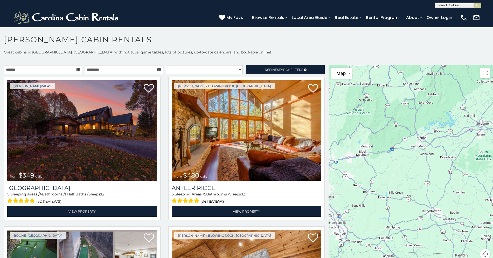
drag, startPoint x: 450, startPoint y: 153, endPoint x: 411, endPoint y: 157, distance: 38.2
click at [411, 157] on div "$349 $480 $525 $315 $355 $635 $675 $930 $400 $451 $330 $400 $485 $460 $395 $695…" at bounding box center [410, 165] width 164 height 200
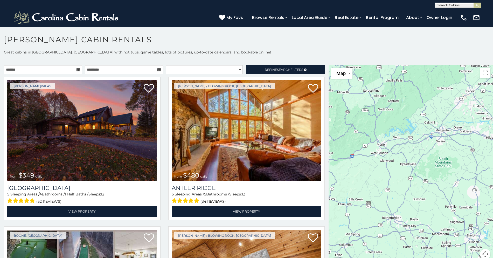
drag, startPoint x: 470, startPoint y: 146, endPoint x: 425, endPoint y: 154, distance: 46.0
click at [425, 154] on div "$349 $480 $525 $315 $355 $635 $675 $930 $400 $451 $330 $400 $485 $460 $395 $695…" at bounding box center [410, 165] width 164 height 200
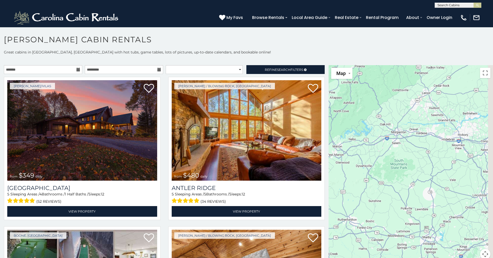
drag, startPoint x: 460, startPoint y: 145, endPoint x: 418, endPoint y: 146, distance: 42.0
click at [418, 146] on div "$349 $480 $525 $315 $355 $635 $675 $930 $400 $451 $330 $400 $485 $460 $395 $695…" at bounding box center [410, 165] width 164 height 200
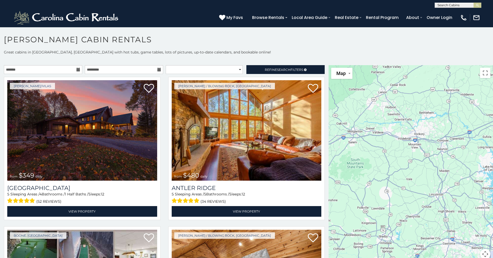
drag, startPoint x: 471, startPoint y: 152, endPoint x: 430, endPoint y: 151, distance: 41.0
click at [430, 151] on div "$349 $480 $525 $315 $355 $635 $675 $930 $400 $451 $330 $400 $485 $460 $395 $695…" at bounding box center [410, 165] width 164 height 200
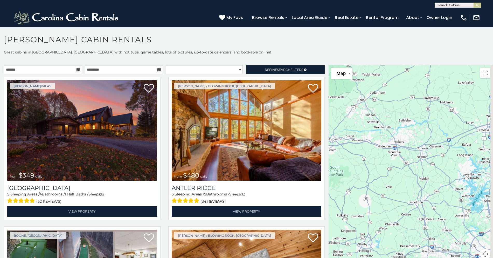
drag, startPoint x: 467, startPoint y: 143, endPoint x: 446, endPoint y: 152, distance: 22.8
click at [446, 152] on div "$349 $480 $525 $315 $355 $635 $675 $930 $400 $451 $330 $400 $485 $460 $395 $695…" at bounding box center [410, 165] width 164 height 200
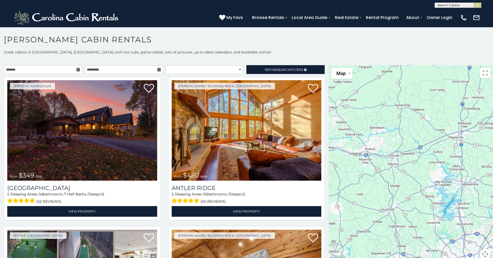
drag, startPoint x: 472, startPoint y: 144, endPoint x: 440, endPoint y: 152, distance: 32.4
click at [440, 152] on div "$349 $480 $525 $315 $355 $635 $675 $930 $400 $451 $330 $400 $485 $460 $395 $695…" at bounding box center [410, 165] width 164 height 200
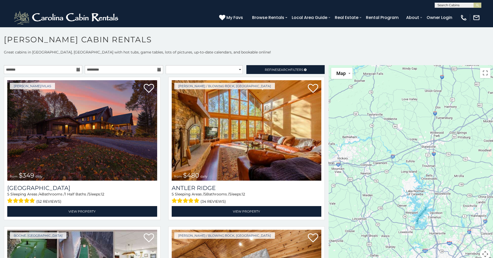
drag, startPoint x: 470, startPoint y: 139, endPoint x: 443, endPoint y: 150, distance: 29.5
click at [443, 150] on div "$349 $480 $525 $315 $355 $635 $675 $930 $400 $451 $330 $400 $485 $460 $395 $695…" at bounding box center [410, 165] width 164 height 200
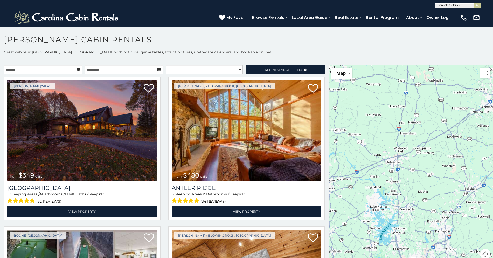
drag, startPoint x: 476, startPoint y: 133, endPoint x: 440, endPoint y: 150, distance: 39.9
click at [440, 150] on div "$349 $480 $525 $315 $355 $635 $675 $930 $400 $451 $330 $400 $485 $460 $395 $695…" at bounding box center [410, 165] width 164 height 200
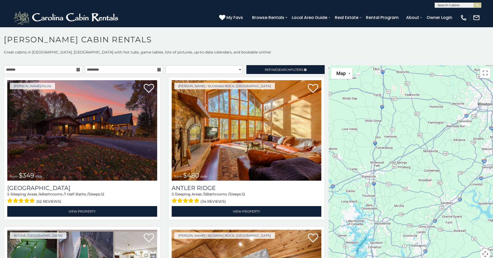
drag, startPoint x: 471, startPoint y: 128, endPoint x: 446, endPoint y: 143, distance: 28.2
click at [446, 143] on div "$349 $480 $525 $315 $355 $635 $675 $930 $400 $451 $330 $400 $485 $460 $395 $695…" at bounding box center [410, 165] width 164 height 200
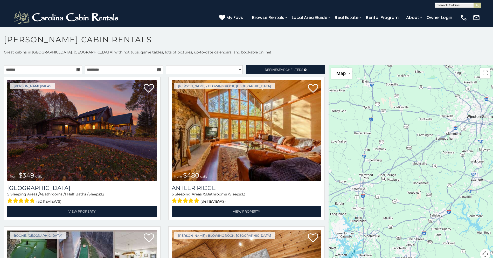
drag, startPoint x: 474, startPoint y: 130, endPoint x: 458, endPoint y: 145, distance: 22.0
click at [458, 145] on div "$349 $480 $525 $315 $355 $635 $675 $930 $400 $451 $330 $400 $485 $460 $395 $695…" at bounding box center [410, 165] width 164 height 200
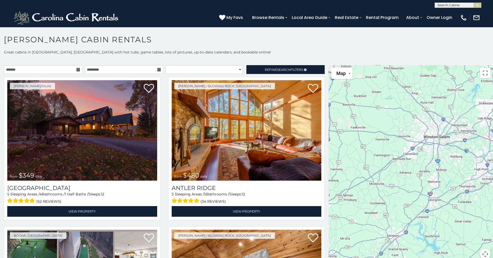
drag, startPoint x: 467, startPoint y: 132, endPoint x: 429, endPoint y: 151, distance: 42.0
click at [429, 151] on div "$349 $480 $525 $315 $355 $635 $675 $930 $400 $451 $330 $400 $485 $460 $395 $695…" at bounding box center [410, 165] width 164 height 200
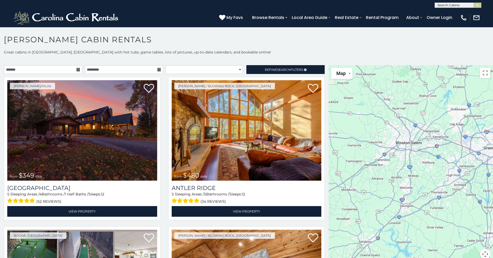
drag, startPoint x: 450, startPoint y: 135, endPoint x: 421, endPoint y: 141, distance: 29.4
click at [421, 141] on div "$349 $480 $525 $315 $355 $635 $675 $930 $400 $451 $330 $400 $485 $460 $395 $695…" at bounding box center [410, 165] width 164 height 200
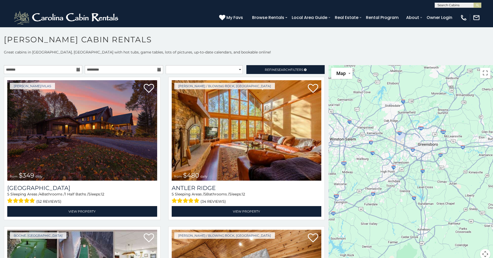
drag, startPoint x: 469, startPoint y: 144, endPoint x: 403, endPoint y: 141, distance: 65.7
click at [403, 141] on div "$349 $480 $525 $315 $355 $635 $675 $930 $400 $451 $330 $400 $485 $460 $395 $695…" at bounding box center [410, 165] width 164 height 200
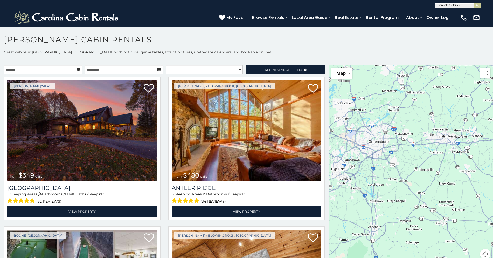
drag, startPoint x: 465, startPoint y: 153, endPoint x: 408, endPoint y: 151, distance: 57.1
click at [408, 151] on div "$349 $480 $525 $315 $355 $635 $675 $930 $400 $451 $330 $400 $485 $460 $395 $695…" at bounding box center [410, 165] width 164 height 200
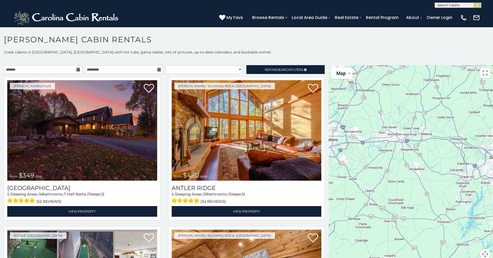
drag, startPoint x: 451, startPoint y: 154, endPoint x: 408, endPoint y: 151, distance: 43.1
click at [408, 151] on div "$349 $480 $525 $315 $355 $635 $675 $930 $400 $451 $330 $400 $485 $460 $395 $695…" at bounding box center [410, 165] width 164 height 200
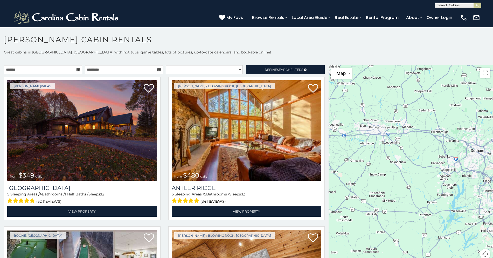
drag, startPoint x: 441, startPoint y: 149, endPoint x: 422, endPoint y: 142, distance: 19.9
click at [422, 142] on div "$349 $480 $525 $315 $355 $635 $675 $930 $400 $451 $330 $400 $485 $460 $395 $695…" at bounding box center [410, 165] width 164 height 200
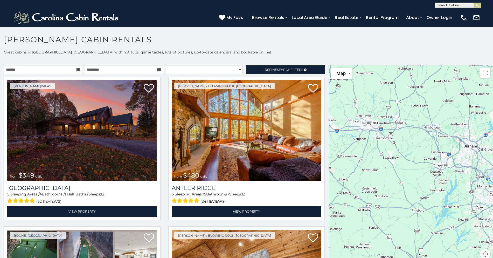
drag, startPoint x: 438, startPoint y: 158, endPoint x: 423, endPoint y: 147, distance: 18.5
click at [424, 148] on div "$349 $480 $525 $315 $355 $635 $675 $930 $400 $451 $330 $400 $485 $460 $395 $695…" at bounding box center [410, 165] width 164 height 200
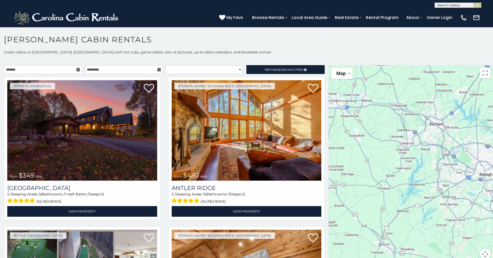
drag, startPoint x: 435, startPoint y: 154, endPoint x: 407, endPoint y: 137, distance: 32.7
click at [407, 137] on div "$349 $480 $525 $315 $355 $635 $675 $930 $400 $451 $330 $400 $485 $460 $395 $695…" at bounding box center [410, 165] width 164 height 200
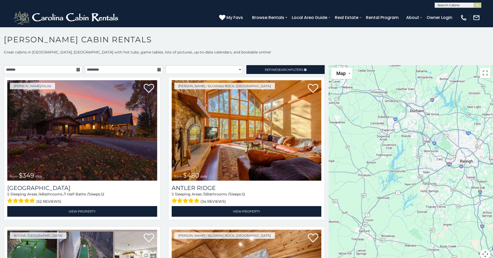
drag, startPoint x: 440, startPoint y: 161, endPoint x: 421, endPoint y: 147, distance: 23.9
click at [422, 149] on div "$349 $480 $525 $315 $355 $635 $675 $930 $400 $451 $330 $400 $485 $460 $395 $695…" at bounding box center [410, 165] width 164 height 200
drag, startPoint x: 409, startPoint y: 138, endPoint x: 441, endPoint y: 157, distance: 36.9
click at [441, 157] on div "$349 $480 $525 $315 $355 $635 $675 $930 $400 $451 $330 $400 $485 $460 $395 $695…" at bounding box center [410, 165] width 164 height 200
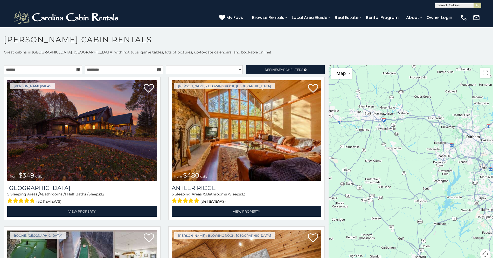
drag, startPoint x: 409, startPoint y: 134, endPoint x: 435, endPoint y: 136, distance: 26.3
click at [434, 136] on div "$349 $480 $525 $315 $355 $635 $675 $930 $400 $451 $330 $400 $485 $460 $395 $695…" at bounding box center [410, 165] width 164 height 200
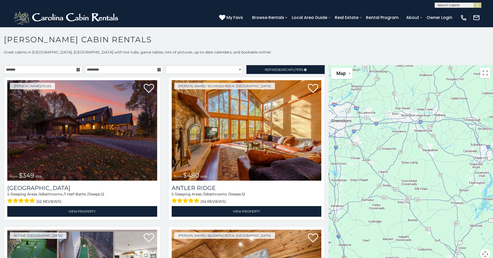
drag, startPoint x: 401, startPoint y: 130, endPoint x: 426, endPoint y: 132, distance: 24.7
click at [423, 133] on div "$349 $480 $525 $315 $355 $635 $675 $930 $400 $451 $330 $400 $485 $460 $395 $695…" at bounding box center [410, 165] width 164 height 200
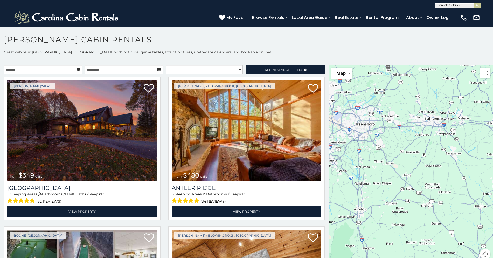
drag, startPoint x: 406, startPoint y: 138, endPoint x: 439, endPoint y: 139, distance: 33.2
click at [437, 139] on div "$349 $480 $525 $315 $355 $635 $675 $930 $400 $451 $330 $400 $485 $460 $395 $695…" at bounding box center [410, 165] width 164 height 200
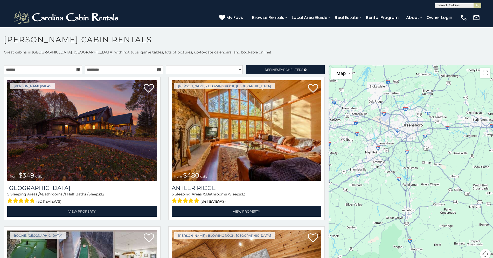
click at [439, 144] on div "$349 $480 $525 $315 $355 $635 $675 $930 $400 $451 $330 $400 $485 $460 $395 $695…" at bounding box center [410, 165] width 164 height 200
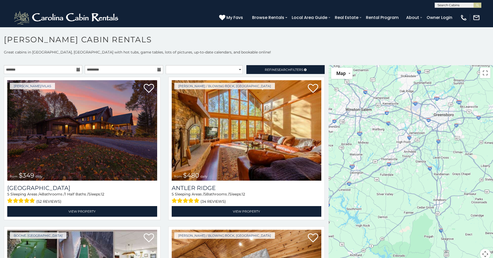
drag, startPoint x: 424, startPoint y: 149, endPoint x: 445, endPoint y: 139, distance: 23.0
click at [444, 139] on div "$349 $480 $525 $315 $355 $635 $675 $930 $400 $451 $330 $400 $485 $460 $395 $695…" at bounding box center [410, 165] width 164 height 200
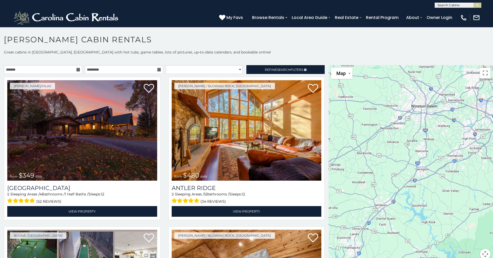
drag, startPoint x: 436, startPoint y: 136, endPoint x: 466, endPoint y: 152, distance: 33.9
click at [466, 152] on div "$349 $480 $525 $315 $355 $635 $675 $930 $400 $451 $330 $400 $485 $460 $395 $695…" at bounding box center [410, 165] width 164 height 200
drag, startPoint x: 423, startPoint y: 145, endPoint x: 465, endPoint y: 154, distance: 43.3
click at [465, 154] on div "$349 $480 $525 $315 $355 $635 $675 $930 $400 $451 $330 $400 $485 $460 $395 $695…" at bounding box center [410, 165] width 164 height 200
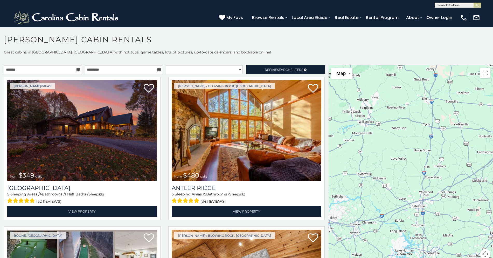
drag, startPoint x: 413, startPoint y: 133, endPoint x: 479, endPoint y: 150, distance: 67.8
click at [479, 150] on div "$349 $480 $525 $315 $355 $635 $675 $930 $400 $451 $330 $400 $485 $460 $395 $695…" at bounding box center [410, 165] width 164 height 200
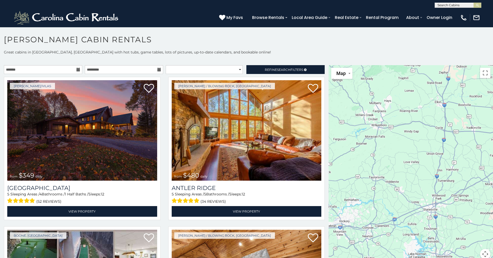
drag, startPoint x: 411, startPoint y: 134, endPoint x: 425, endPoint y: 138, distance: 15.3
click at [425, 138] on div "$349 $480 $525 $315 $355 $635 $675 $930 $400 $451 $330 $400 $485 $460 $395 $695…" at bounding box center [410, 165] width 164 height 200
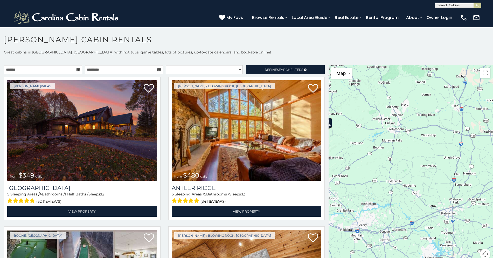
drag, startPoint x: 412, startPoint y: 138, endPoint x: 431, endPoint y: 143, distance: 19.5
click at [431, 143] on div "$349 $480 $525 $315 $355 $635 $675 $930 $400 $451 $330 $400 $485 $460 $395 $695…" at bounding box center [410, 165] width 164 height 200
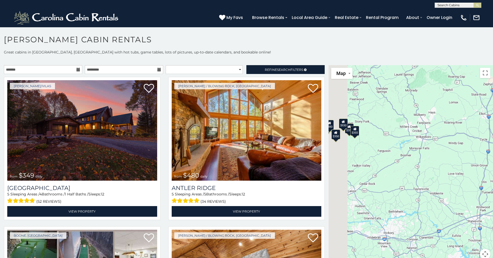
drag, startPoint x: 401, startPoint y: 138, endPoint x: 432, endPoint y: 147, distance: 32.2
click at [432, 147] on div "$349 $480 $525 $315 $355 $635 $675 $930 $400 $451 $330 $400 $485 $460 $395 $695…" at bounding box center [410, 165] width 164 height 200
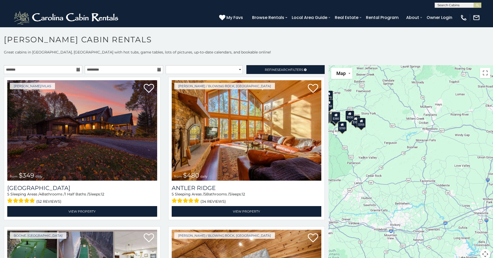
drag, startPoint x: 392, startPoint y: 178, endPoint x: 397, endPoint y: 160, distance: 18.2
click at [396, 167] on div "$349 $480 $525 $315 $355 $635 $675 $930 $400 $451 $330 $400 $485 $460 $395 $695…" at bounding box center [410, 165] width 164 height 200
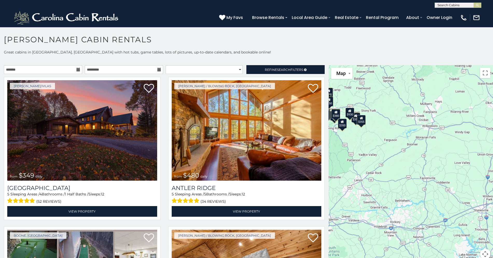
drag, startPoint x: 400, startPoint y: 188, endPoint x: 402, endPoint y: 165, distance: 23.2
click at [402, 166] on div "$349 $480 $525 $315 $355 $635 $675 $930 $400 $451 $330 $400 $485 $460 $395 $695…" at bounding box center [410, 165] width 164 height 200
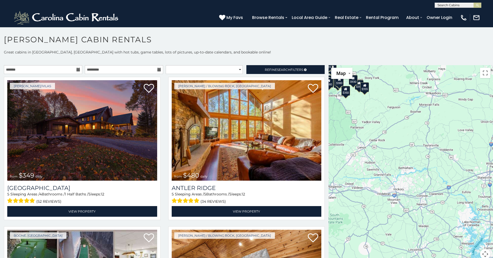
drag, startPoint x: 404, startPoint y: 175, endPoint x: 403, endPoint y: 161, distance: 14.3
click at [403, 164] on div "$349 $480 $525 $315 $355 $635 $675 $930 $400 $451 $330 $400 $485 $460 $395 $695…" at bounding box center [410, 165] width 164 height 200
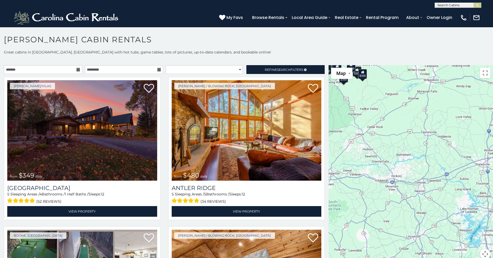
click at [389, 167] on div "$349 $480 $525 $315 $355 $635 $675 $930 $400 $451 $330 $400 $485 $460 $395 $695…" at bounding box center [410, 165] width 164 height 200
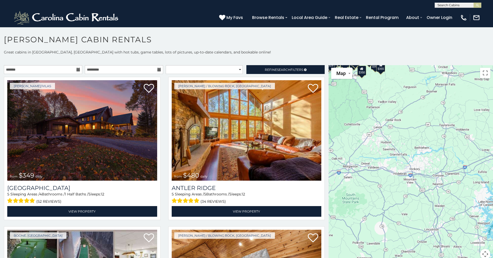
drag, startPoint x: 401, startPoint y: 190, endPoint x: 419, endPoint y: 183, distance: 19.5
click at [419, 183] on div "$349 $480 $525 $315 $355 $635 $675 $930 $400 $451 $330 $400 $485 $460 $395 $695…" at bounding box center [410, 165] width 164 height 200
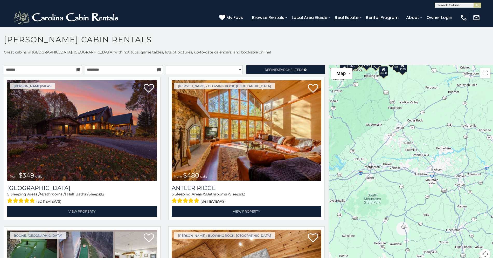
drag, startPoint x: 374, startPoint y: 177, endPoint x: 393, endPoint y: 178, distance: 19.5
click at [393, 178] on div "$349 $480 $525 $315 $355 $635 $675 $930 $400 $451 $330 $400 $485 $460 $395 $695…" at bounding box center [410, 165] width 164 height 200
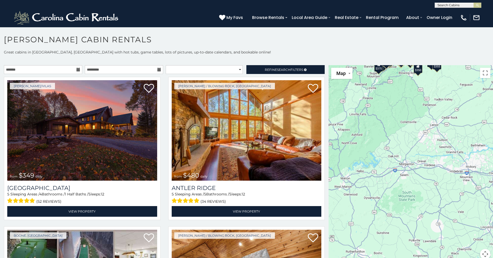
drag, startPoint x: 378, startPoint y: 181, endPoint x: 414, endPoint y: 178, distance: 35.9
click at [414, 178] on div "$349 $480 $525 $315 $355 $635 $675 $930 $400 $451 $330 $400 $485 $460 $395 $695…" at bounding box center [410, 165] width 164 height 200
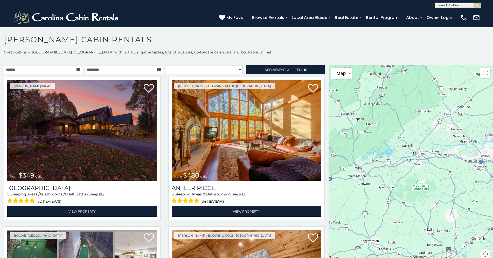
drag, startPoint x: 371, startPoint y: 187, endPoint x: 399, endPoint y: 169, distance: 33.7
click at [398, 170] on div "$349 $480 $525 $315 $355 $635 $675 $930 $400 $451 $330 $400 $485 $460 $395 $695…" at bounding box center [410, 165] width 164 height 200
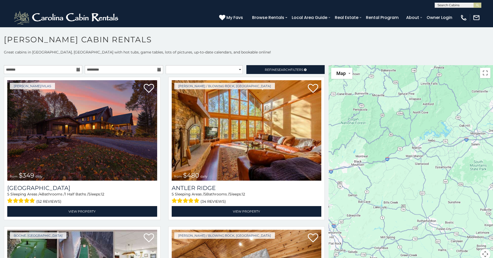
drag, startPoint x: 352, startPoint y: 180, endPoint x: 393, endPoint y: 170, distance: 42.3
click at [393, 170] on div "$349 $480 $525 $315 $355 $635 $675 $930 $400 $451 $330 $400 $485 $460 $395 $695…" at bounding box center [410, 165] width 164 height 200
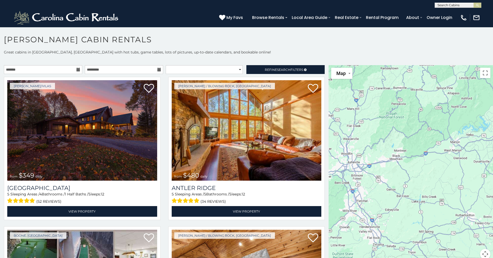
drag, startPoint x: 356, startPoint y: 173, endPoint x: 395, endPoint y: 167, distance: 39.0
click at [395, 167] on div "$349 $480 $525 $315 $355 $635 $675 $930 $400 $451 $330 $400 $485 $460 $395 $695…" at bounding box center [410, 165] width 164 height 200
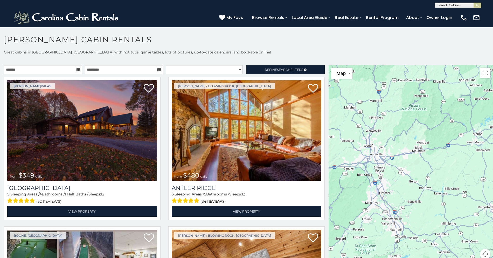
drag, startPoint x: 364, startPoint y: 175, endPoint x: 387, endPoint y: 167, distance: 24.7
click at [387, 167] on div "$349 $480 $525 $315 $355 $635 $675 $930 $400 $451 $330 $400 $485 $460 $395 $695…" at bounding box center [410, 165] width 164 height 200
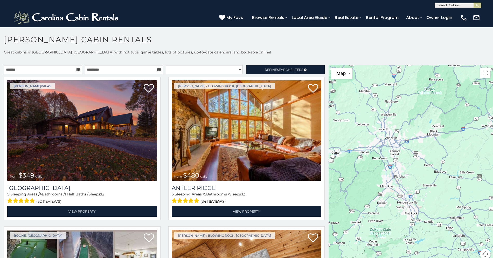
drag, startPoint x: 347, startPoint y: 175, endPoint x: 362, endPoint y: 159, distance: 22.0
click at [362, 159] on div "$349 $480 $525 $315 $355 $635 $675 $930 $400 $451 $330 $400 $485 $460 $395 $695…" at bounding box center [410, 165] width 164 height 200
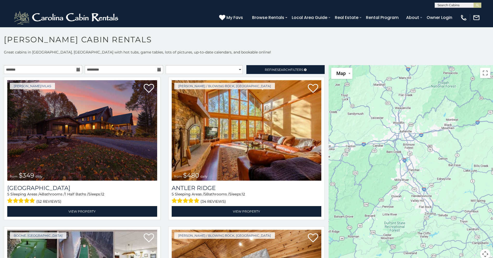
drag, startPoint x: 352, startPoint y: 162, endPoint x: 377, endPoint y: 153, distance: 27.0
click at [377, 153] on div "$349 $480 $525 $315 $355 $635 $675 $930 $400 $451 $330 $400 $485 $460 $395 $695…" at bounding box center [410, 165] width 164 height 200
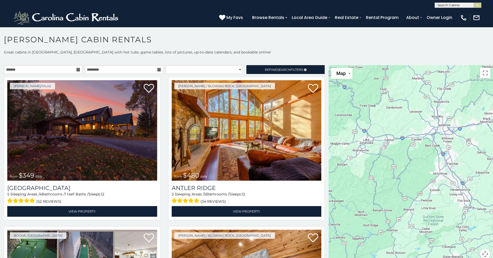
drag, startPoint x: 346, startPoint y: 156, endPoint x: 370, endPoint y: 155, distance: 23.6
click at [370, 155] on div "$349 $480 $525 $315 $355 $635 $675 $930 $400 $451 $330 $400 $485 $460 $395 $695…" at bounding box center [410, 165] width 164 height 200
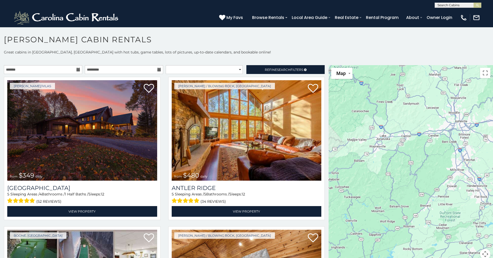
drag, startPoint x: 351, startPoint y: 156, endPoint x: 369, endPoint y: 151, distance: 19.0
click at [369, 151] on div "$349 $480 $525 $315 $355 $635 $675 $930 $400 $451 $330 $400 $485 $460 $395 $695…" at bounding box center [410, 165] width 164 height 200
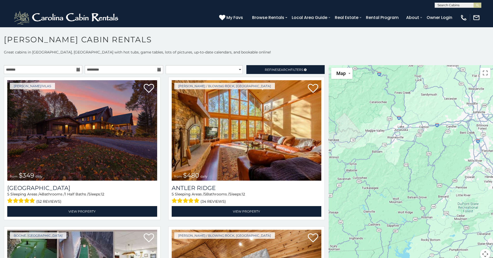
drag, startPoint x: 356, startPoint y: 154, endPoint x: 373, endPoint y: 147, distance: 18.5
click at [373, 147] on div "$349 $480 $525 $315 $355 $635 $675 $930 $400 $451 $330 $400 $485 $460 $395 $695…" at bounding box center [410, 165] width 164 height 200
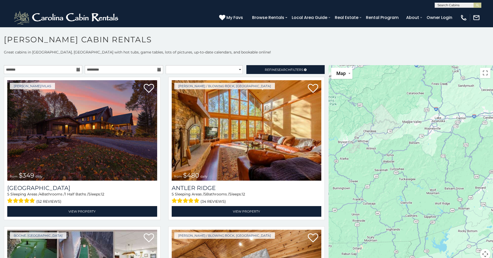
drag, startPoint x: 353, startPoint y: 132, endPoint x: 390, endPoint y: 123, distance: 38.7
click at [390, 123] on div "$349 $480 $525 $315 $355 $635 $675 $930 $400 $451 $330 $400 $485 $460 $395 $695…" at bounding box center [410, 165] width 164 height 200
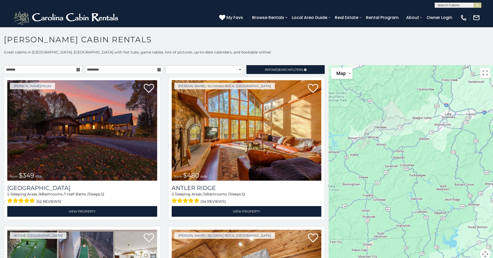
drag, startPoint x: 359, startPoint y: 135, endPoint x: 370, endPoint y: 131, distance: 11.3
click at [370, 131] on div "$349 $480 $525 $315 $355 $635 $675 $930 $400 $451 $330 $400 $485 $460 $395 $695…" at bounding box center [410, 165] width 164 height 200
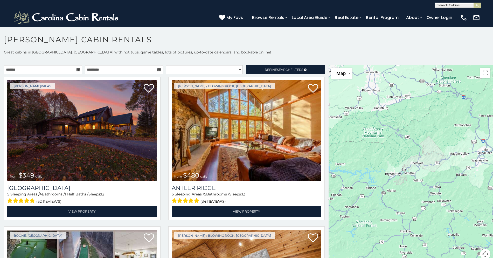
drag, startPoint x: 359, startPoint y: 141, endPoint x: 397, endPoint y: 177, distance: 51.9
click at [397, 177] on div "$349 $480 $525 $315 $355 $635 $675 $930 $400 $451 $330 $400 $485 $460 $395 $695…" at bounding box center [410, 165] width 164 height 200
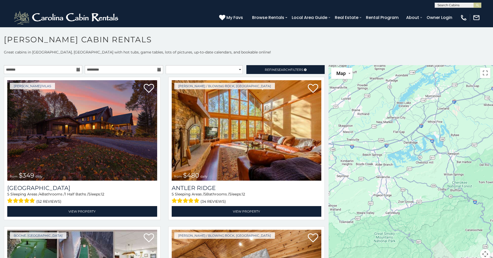
drag, startPoint x: 372, startPoint y: 141, endPoint x: 382, endPoint y: 246, distance: 105.0
click at [383, 247] on div "$349 $480 $525 $315 $355 $635 $675 $930 $400 $451 $330 $400 $485 $460 $395 $695…" at bounding box center [410, 165] width 164 height 200
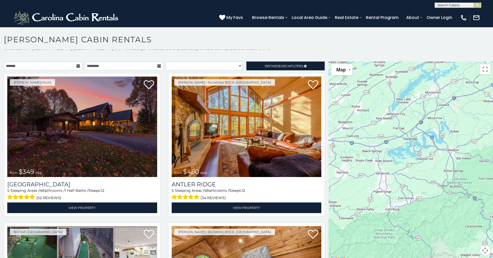
scroll to position [5, 0]
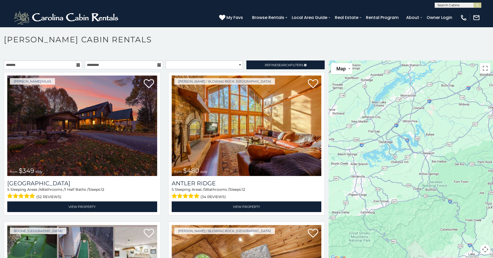
drag, startPoint x: 401, startPoint y: 171, endPoint x: 379, endPoint y: 174, distance: 23.1
click at [379, 174] on div "$349 $480 $525 $315 $355 $635 $675 $930 $400 $451 $330 $400 $485 $460 $395 $695…" at bounding box center [410, 160] width 164 height 200
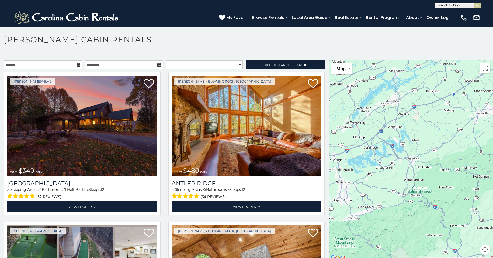
drag, startPoint x: 414, startPoint y: 180, endPoint x: 400, endPoint y: 186, distance: 15.8
click at [400, 186] on div "$349 $480 $525 $315 $355 $635 $675 $930 $400 $451 $330 $400 $485 $460 $395 $695…" at bounding box center [410, 160] width 164 height 200
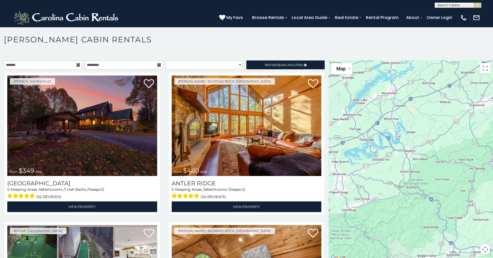
drag, startPoint x: 421, startPoint y: 147, endPoint x: 418, endPoint y: 137, distance: 11.0
click at [417, 138] on div "$349 $480 $525 $315 $355 $635 $675 $930 $400 $451 $330 $400 $485 $460 $395 $695…" at bounding box center [410, 160] width 164 height 200
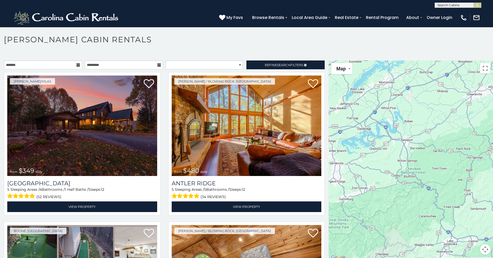
drag, startPoint x: 435, startPoint y: 178, endPoint x: 431, endPoint y: 161, distance: 17.4
click at [431, 164] on div "$349 $480 $525 $315 $355 $635 $675 $930 $400 $451 $330 $400 $485 $460 $395 $695…" at bounding box center [410, 160] width 164 height 200
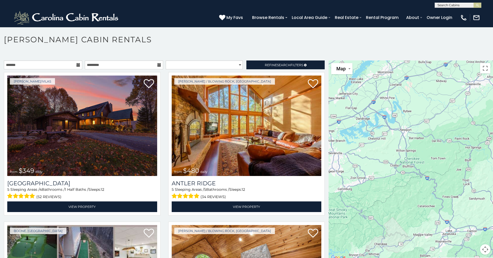
drag, startPoint x: 441, startPoint y: 180, endPoint x: 436, endPoint y: 161, distance: 19.4
click at [437, 165] on div "$349 $480 $525 $315 $355 $635 $675 $930 $400 $451 $330 $400 $485 $460 $395 $695…" at bounding box center [410, 160] width 164 height 200
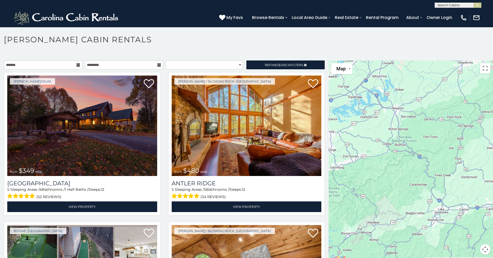
drag, startPoint x: 447, startPoint y: 177, endPoint x: 439, endPoint y: 167, distance: 13.1
click at [439, 169] on div "$349 $480 $525 $315 $355 $635 $675 $930 $400 $451 $330 $400 $485 $460 $395 $695…" at bounding box center [410, 160] width 164 height 200
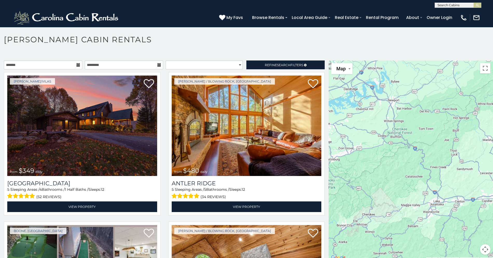
click at [433, 168] on div "$349 $480 $525 $315 $355 $635 $675 $930 $400 $451 $330 $400 $485 $460 $395 $695…" at bounding box center [410, 160] width 164 height 200
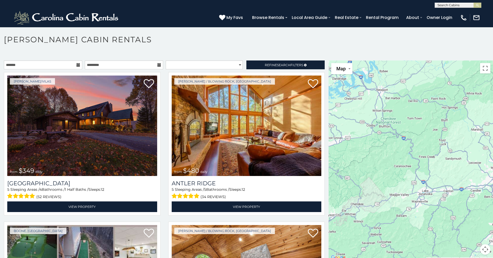
drag, startPoint x: 436, startPoint y: 172, endPoint x: 425, endPoint y: 169, distance: 12.1
click at [425, 169] on div "$349 $480 $525 $315 $355 $635 $675 $930 $400 $451 $330 $400 $485 $460 $395 $695…" at bounding box center [410, 160] width 164 height 200
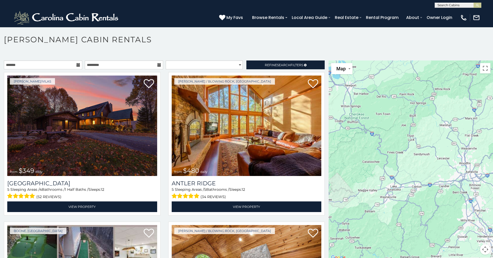
drag, startPoint x: 435, startPoint y: 168, endPoint x: 423, endPoint y: 171, distance: 11.8
click at [423, 171] on div "$349 $480 $525 $315 $355 $635 $675 $930 $400 $451 $330 $400 $485 $460 $395 $695…" at bounding box center [410, 160] width 164 height 200
drag, startPoint x: 392, startPoint y: 166, endPoint x: 405, endPoint y: 174, distance: 15.2
click at [405, 174] on div "$349 $480 $525 $315 $355 $635 $675 $930 $400 $451 $330 $400 $485 $460 $395 $695…" at bounding box center [410, 160] width 164 height 200
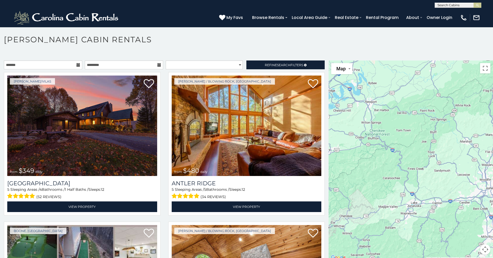
drag, startPoint x: 370, startPoint y: 151, endPoint x: 375, endPoint y: 161, distance: 11.0
click at [375, 161] on div "$349 $480 $525 $315 $355 $635 $675 $930 $400 $451 $330 $400 $485 $460 $395 $695…" at bounding box center [410, 160] width 164 height 200
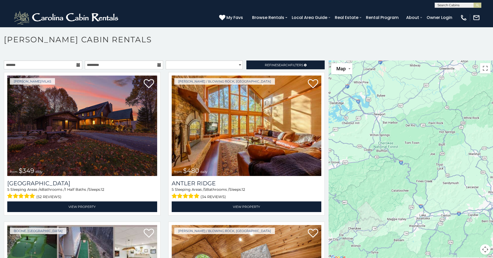
drag, startPoint x: 362, startPoint y: 155, endPoint x: 366, endPoint y: 164, distance: 10.1
click at [366, 164] on div "$349 $480 $525 $315 $355 $635 $675 $930 $400 $451 $330 $400 $485 $460 $395 $695…" at bounding box center [410, 160] width 164 height 200
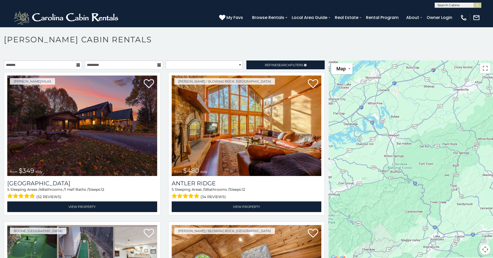
drag, startPoint x: 356, startPoint y: 153, endPoint x: 368, endPoint y: 171, distance: 21.8
click at [368, 171] on div "$349 $480 $525 $315 $355 $635 $675 $930 $400 $451 $330 $400 $485 $460 $395 $695…" at bounding box center [410, 160] width 164 height 200
drag, startPoint x: 362, startPoint y: 156, endPoint x: 372, endPoint y: 171, distance: 16.9
click at [372, 171] on div "$349 $480 $525 $315 $355 $635 $675 $930 $400 $451 $330 $400 $485 $460 $395 $695…" at bounding box center [410, 160] width 164 height 200
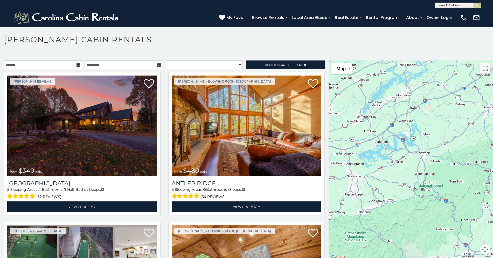
drag, startPoint x: 358, startPoint y: 144, endPoint x: 377, endPoint y: 144, distance: 19.5
click at [377, 144] on div "$349 $480 $525 $315 $355 $635 $675 $930 $400 $451 $330 $400 $485 $460 $395 $695…" at bounding box center [410, 160] width 164 height 200
drag, startPoint x: 351, startPoint y: 158, endPoint x: 363, endPoint y: 153, distance: 12.8
click at [362, 154] on div "$349 $480 $525 $315 $355 $635 $675 $930 $400 $451 $330 $400 $485 $460 $395 $695…" at bounding box center [410, 160] width 164 height 200
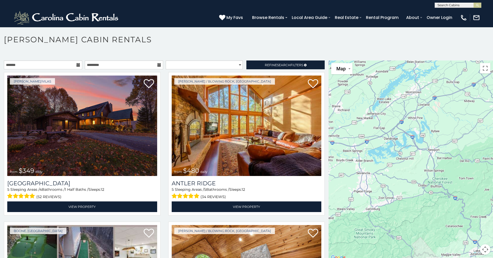
drag, startPoint x: 349, startPoint y: 157, endPoint x: 375, endPoint y: 150, distance: 27.3
click at [373, 151] on div "$349 $480 $525 $315 $355 $635 $675 $930 $400 $451 $330 $400 $485 $460 $395 $695…" at bounding box center [410, 160] width 164 height 200
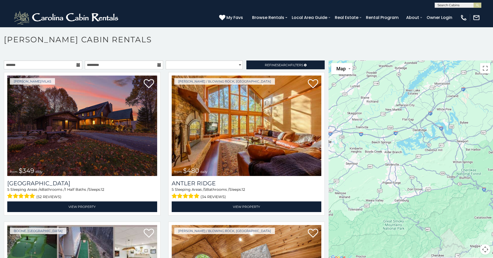
drag, startPoint x: 349, startPoint y: 151, endPoint x: 366, endPoint y: 148, distance: 16.7
click at [366, 148] on div "$349 $480 $525 $315 $355 $635 $675 $930 $400 $451 $330 $400 $485 $460 $395 $695…" at bounding box center [410, 160] width 164 height 200
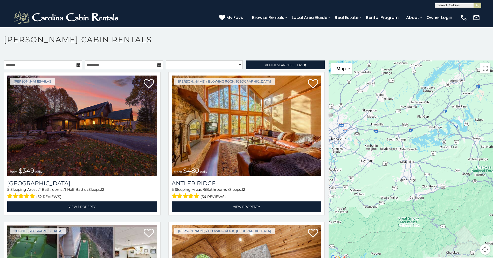
drag, startPoint x: 352, startPoint y: 145, endPoint x: 362, endPoint y: 143, distance: 9.8
click at [362, 143] on div "$349 $480 $525 $315 $355 $635 $675 $930 $400 $451 $330 $400 $485 $460 $395 $695…" at bounding box center [410, 160] width 164 height 200
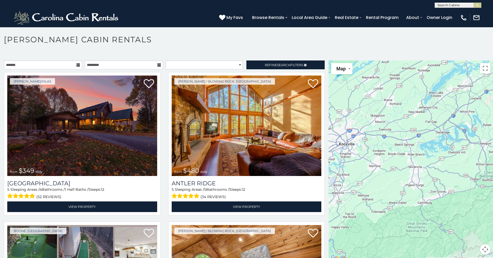
drag, startPoint x: 363, startPoint y: 142, endPoint x: 358, endPoint y: 151, distance: 10.2
click at [358, 151] on div "$349 $480 $525 $315 $355 $635 $675 $930 $400 $451 $330 $400 $485 $460 $395 $695…" at bounding box center [410, 160] width 164 height 200
drag, startPoint x: 320, startPoint y: 135, endPoint x: 322, endPoint y: 147, distance: 12.3
click at [322, 147] on div "[PERSON_NAME] / Blowing Rock, [GEOGRAPHIC_DATA] from $480 daily [GEOGRAPHIC_DAT…" at bounding box center [246, 145] width 164 height 146
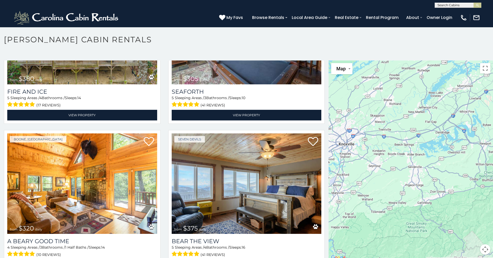
scroll to position [1594, 0]
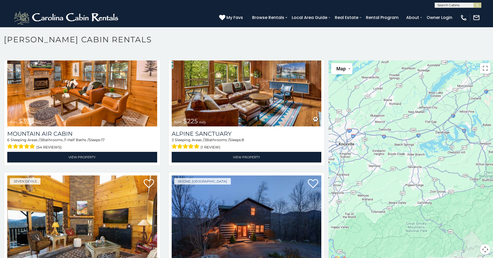
scroll to position [2030, 0]
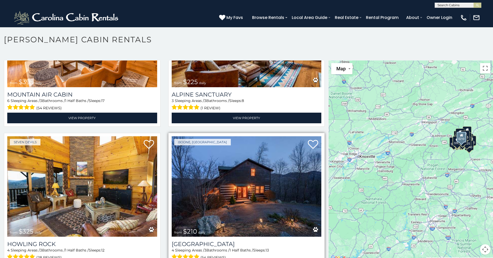
click at [254, 170] on img at bounding box center [247, 186] width 150 height 100
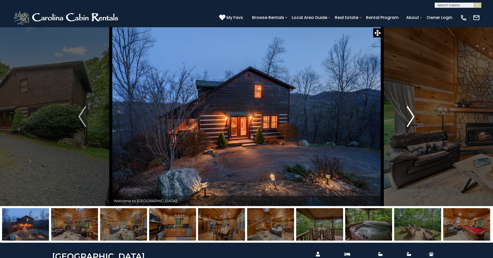
click at [412, 117] on img "Next" at bounding box center [411, 116] width 8 height 21
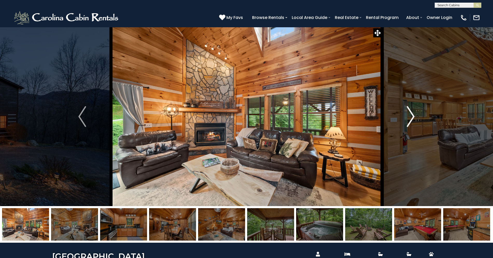
click at [412, 117] on img "Next" at bounding box center [411, 116] width 8 height 21
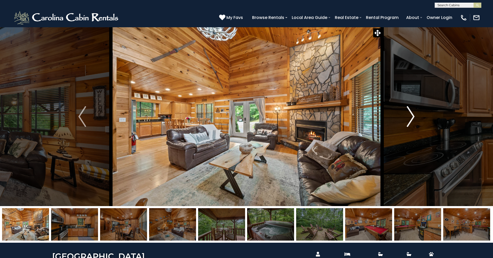
click at [412, 117] on img "Next" at bounding box center [411, 116] width 8 height 21
